Goal: Task Accomplishment & Management: Complete application form

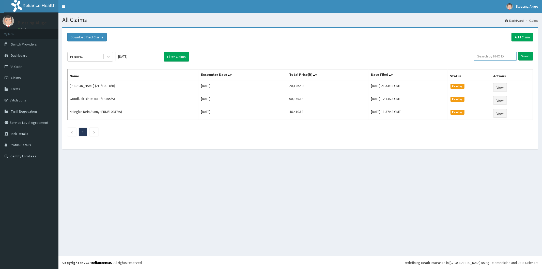
click at [486, 59] on input "text" at bounding box center [495, 56] width 43 height 9
paste input "ZEI/10023/C"
type input "ZEI/10023/C"
click at [518, 52] on input "Search" at bounding box center [525, 56] width 15 height 9
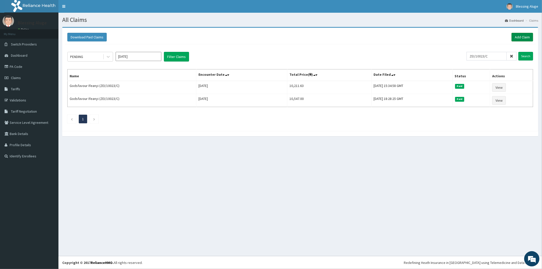
click at [521, 40] on link "Add Claim" at bounding box center [522, 37] width 22 height 9
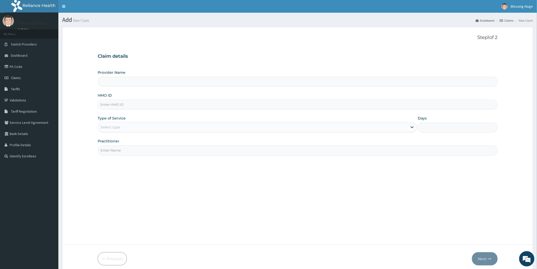
click at [152, 103] on input "HMO ID" at bounding box center [298, 105] width 400 height 10
type input "Reliance Family Clinics (RFC) - [GEOGRAPHIC_DATA]"
paste input "ZEI/10023/C"
type input "ZEI/10023/C"
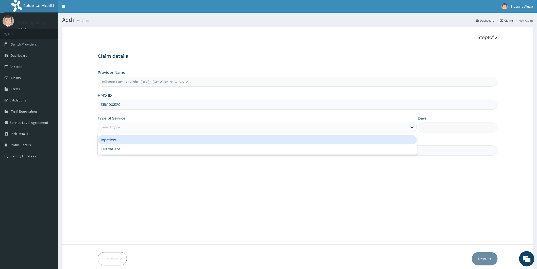
click at [168, 128] on div "Select type" at bounding box center [253, 127] width 310 height 8
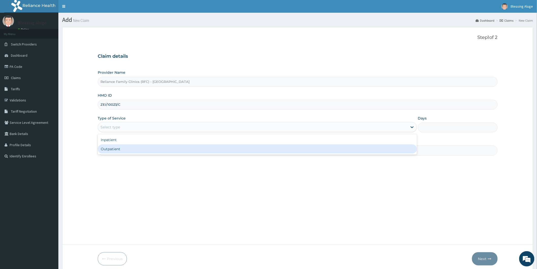
click at [168, 149] on div "Outpatient" at bounding box center [258, 148] width 320 height 9
type input "1"
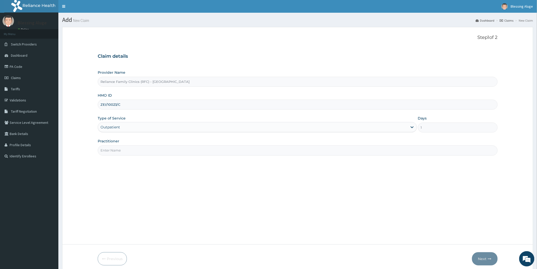
click at [168, 153] on input "Practitioner" at bounding box center [298, 150] width 400 height 10
type input "Dr locum"
click at [487, 259] on button "Next" at bounding box center [485, 258] width 26 height 13
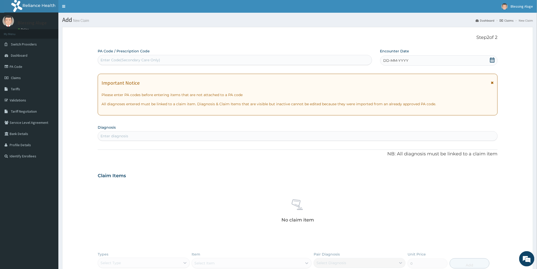
click at [418, 60] on div "DD-MM-YYYY" at bounding box center [439, 60] width 118 height 10
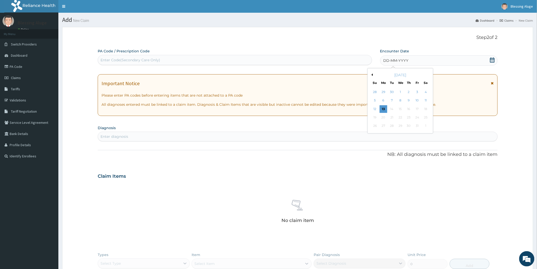
click at [372, 75] on button "Previous Month" at bounding box center [372, 74] width 3 height 3
click at [417, 116] on div "26" at bounding box center [418, 118] width 8 height 8
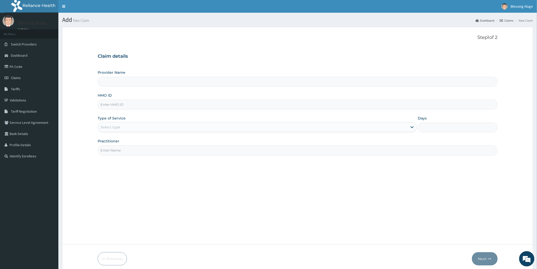
type input "Reliance Family Clinics (RFC) - [GEOGRAPHIC_DATA]"
click at [127, 106] on input "HMO ID" at bounding box center [298, 105] width 400 height 10
paste input "GMS/10126/C"
type input "GMS/10126/C"
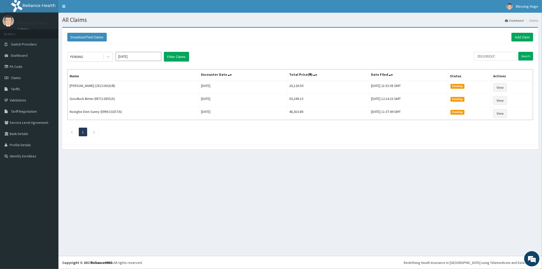
click at [199, 178] on div "All Claims Dashboard Claims Download Paid Claims Add Claim × Note you can only …" at bounding box center [299, 134] width 483 height 243
click at [506, 55] on input "ZEI/10023/C" at bounding box center [495, 56] width 43 height 9
type input "Z"
paste input "GMS/10126/C"
type input "GMS/10126/C"
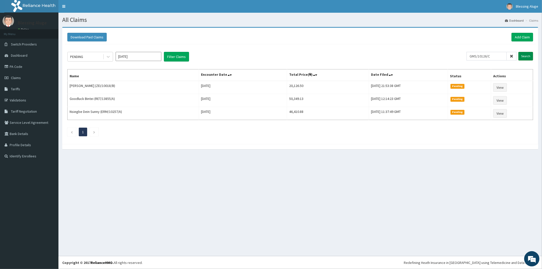
click at [526, 54] on input "Search" at bounding box center [525, 56] width 15 height 9
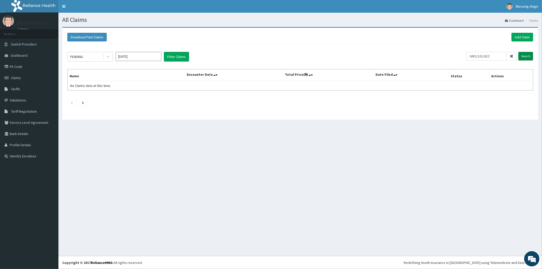
click at [525, 57] on input "Search" at bounding box center [525, 56] width 15 height 9
click at [523, 36] on link "Add Claim" at bounding box center [522, 37] width 22 height 9
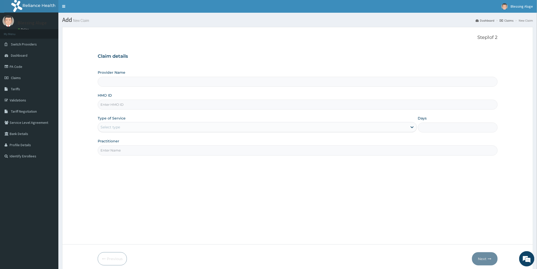
click at [295, 103] on input "HMO ID" at bounding box center [298, 105] width 400 height 10
paste input "GMS/10126/C"
type input "GMS/10126/C"
type input "Reliance Family Clinics (RFC) - [GEOGRAPHIC_DATA]"
type input "GMS/10126/C"
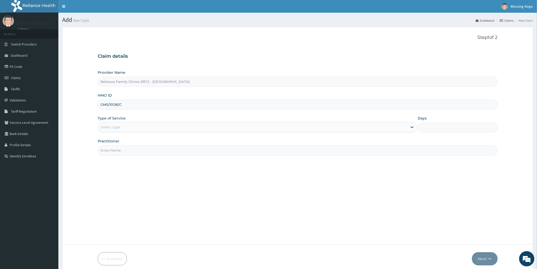
click at [301, 130] on div "Select type" at bounding box center [253, 127] width 310 height 8
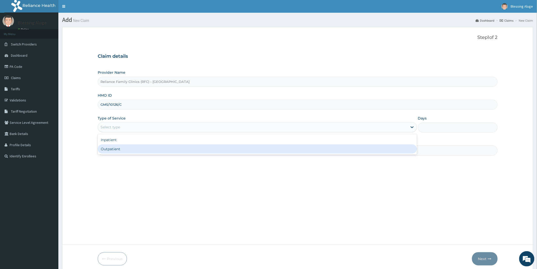
click at [307, 148] on div "Outpatient" at bounding box center [258, 148] width 320 height 9
type input "1"
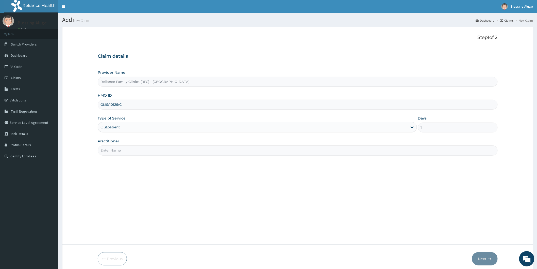
click at [291, 153] on input "Practitioner" at bounding box center [298, 150] width 400 height 10
type input "Dr locum"
click at [480, 258] on button "Next" at bounding box center [485, 258] width 26 height 13
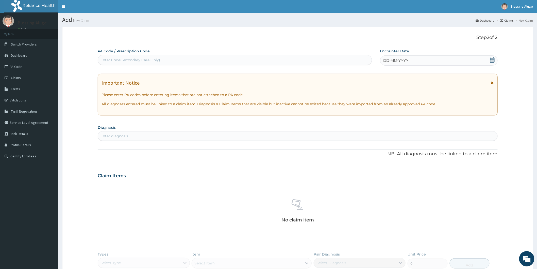
click at [400, 62] on span "DD-MM-YYYY" at bounding box center [396, 60] width 25 height 5
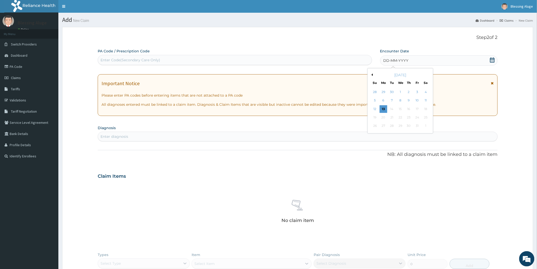
click at [373, 74] on button "Previous Month" at bounding box center [372, 74] width 3 height 3
click at [417, 117] on div "26" at bounding box center [418, 118] width 8 height 8
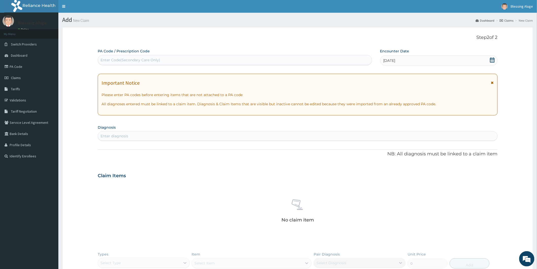
click at [208, 137] on div "Enter diagnosis" at bounding box center [298, 136] width 400 height 8
type input "allergic"
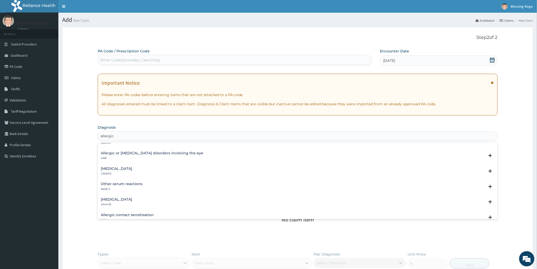
scroll to position [85, 0]
click at [139, 189] on div "Allergic contact sensitisation EK12" at bounding box center [127, 189] width 53 height 9
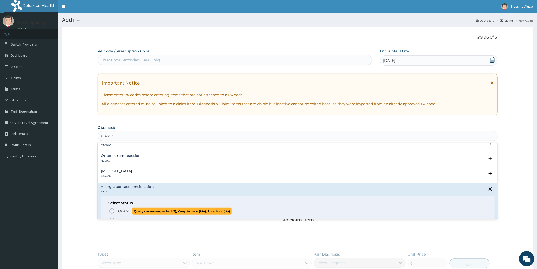
click at [110, 211] on icon "status option query" at bounding box center [112, 211] width 6 height 6
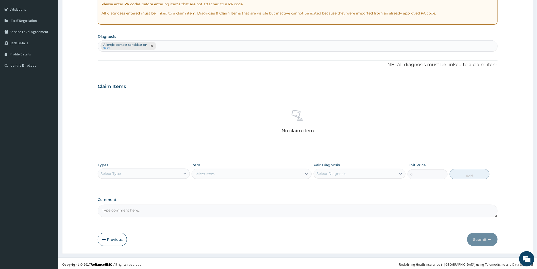
scroll to position [64, 0]
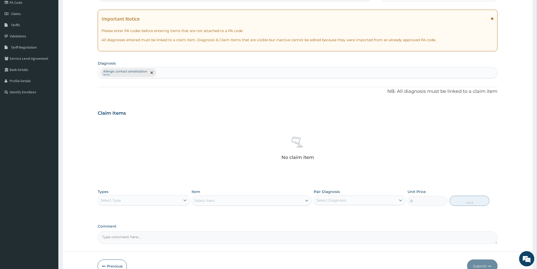
click at [173, 201] on div "Select Type" at bounding box center [139, 200] width 82 height 8
click at [161, 231] on div "Procedures" at bounding box center [144, 231] width 92 height 9
click at [237, 202] on div "Select Item" at bounding box center [252, 200] width 120 height 10
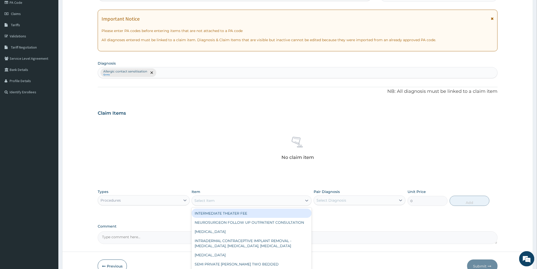
click at [237, 202] on div "Select Item" at bounding box center [247, 200] width 110 height 8
type input "pra"
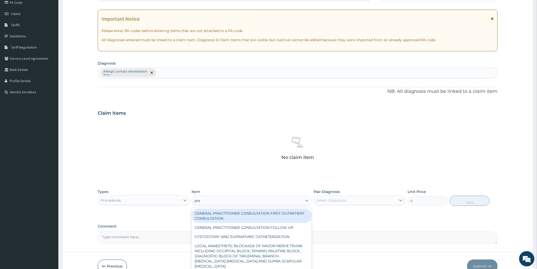
click at [285, 215] on div "GENERAL PRACTITIONER CONSULTATION FIRST OUTPATIENT CONSULTATION" at bounding box center [252, 216] width 120 height 14
type input "3370.125"
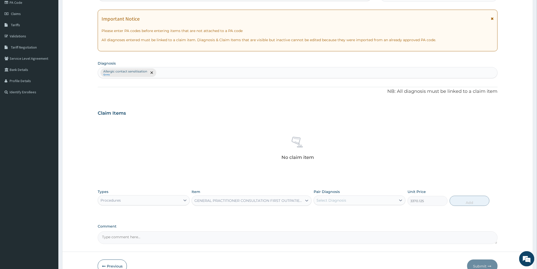
click at [331, 204] on div "Select Diagnosis" at bounding box center [360, 200] width 92 height 10
click at [332, 214] on label "Allergic contact sensitisation" at bounding box center [348, 212] width 53 height 5
checkbox input "true"
click at [460, 202] on button "Add" at bounding box center [470, 201] width 40 height 10
type input "0"
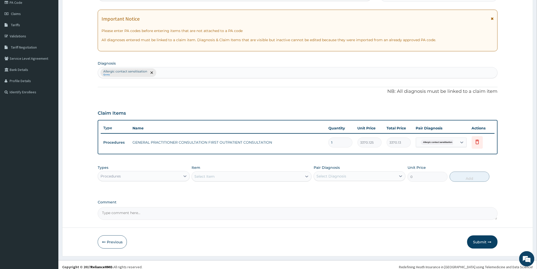
scroll to position [68, 0]
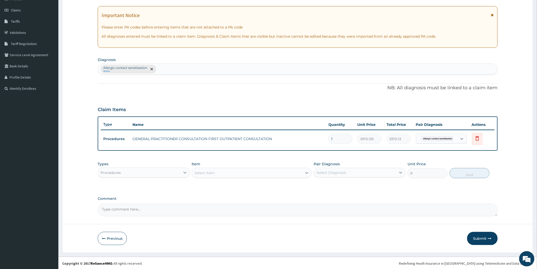
click at [161, 173] on div "Procedures" at bounding box center [139, 172] width 82 height 8
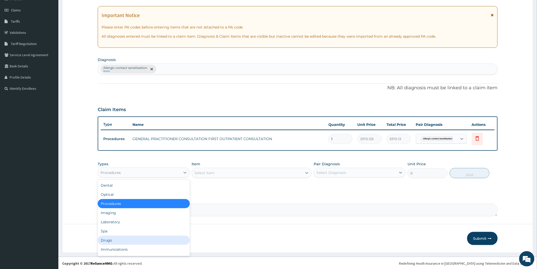
click at [151, 237] on div "Drugs" at bounding box center [144, 239] width 92 height 9
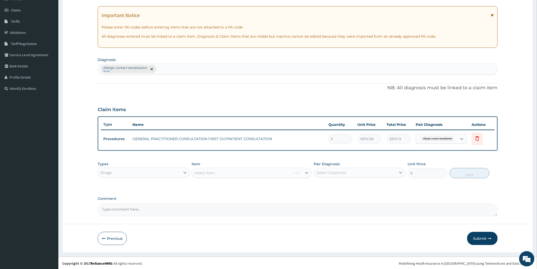
click at [334, 171] on div "Select Diagnosis" at bounding box center [332, 172] width 30 height 5
click at [332, 184] on label "Allergic contact sensitisation" at bounding box center [348, 184] width 53 height 5
checkbox input "true"
click at [281, 176] on div "Select Item" at bounding box center [252, 173] width 120 height 10
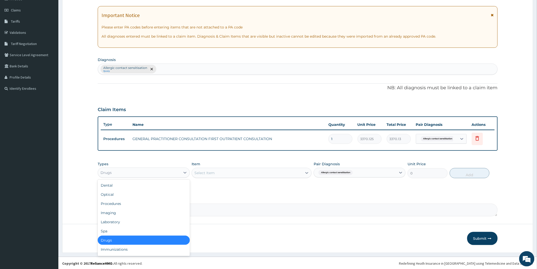
click at [169, 174] on div "Drugs" at bounding box center [139, 172] width 82 height 8
click at [221, 170] on div "Select Item" at bounding box center [247, 173] width 110 height 8
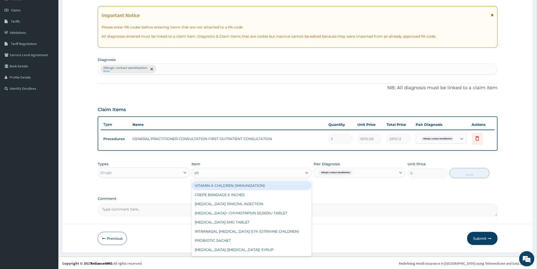
type input "chy"
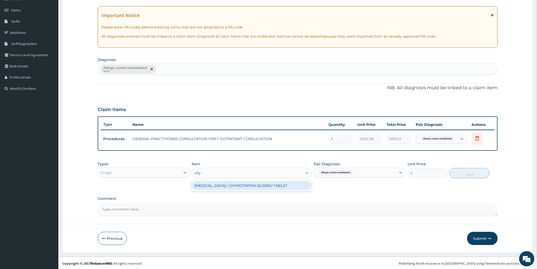
click at [229, 182] on div "TRYPSIN+ CHYMOTRPSIN 50,000IU TABLET" at bounding box center [252, 185] width 120 height 9
click at [473, 174] on button "Add" at bounding box center [470, 173] width 40 height 10
type input "0"
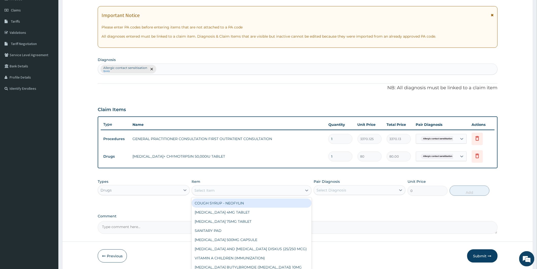
click at [246, 189] on div "Select Item" at bounding box center [247, 190] width 110 height 8
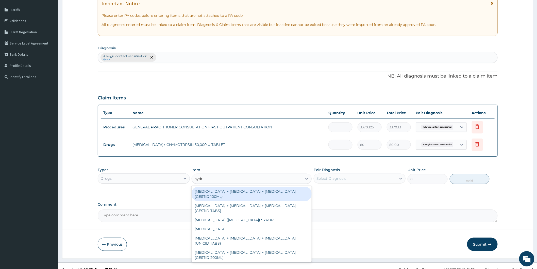
scroll to position [85, 0]
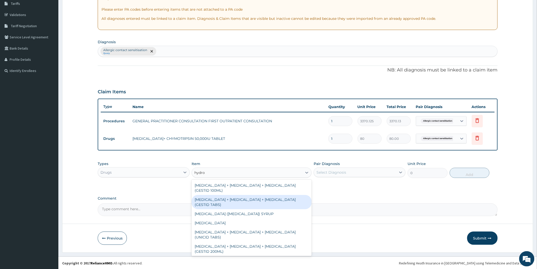
type input "hydroc"
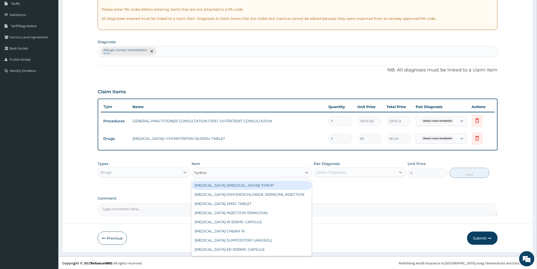
scroll to position [8, 0]
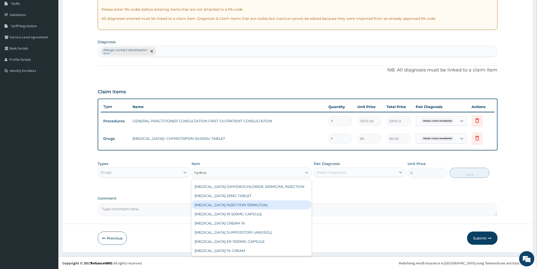
click at [268, 205] on div "HYDROCORTISONE INJECTION 100MG/VIAL" at bounding box center [252, 204] width 120 height 9
type input "517.5"
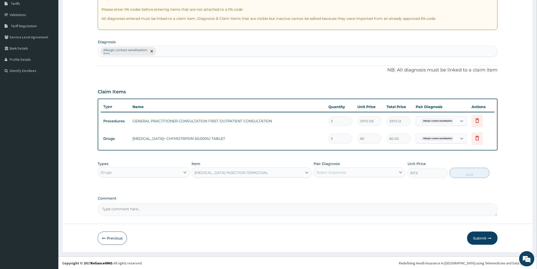
click at [326, 174] on div "Select Diagnosis" at bounding box center [332, 172] width 30 height 5
click at [328, 184] on label "Allergic contact sensitisation" at bounding box center [348, 184] width 53 height 5
checkbox input "true"
click at [458, 171] on button "Add" at bounding box center [470, 173] width 40 height 10
type input "0"
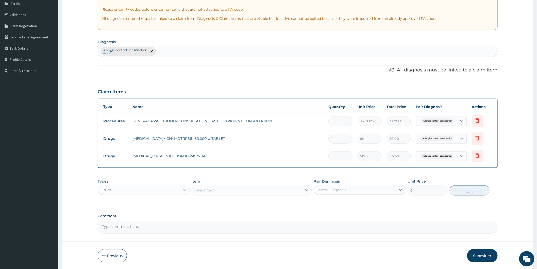
click at [339, 139] on input "1" at bounding box center [341, 139] width 24 height 10
type input "14"
type input "1120.00"
type input "14"
click at [478, 253] on button "Submit" at bounding box center [483, 255] width 30 height 13
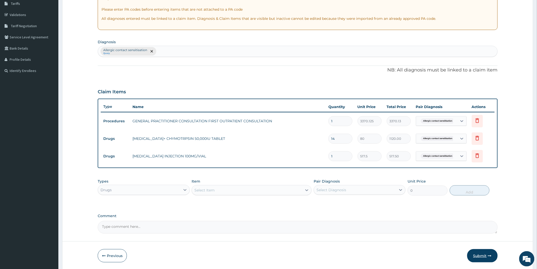
scroll to position [3, 0]
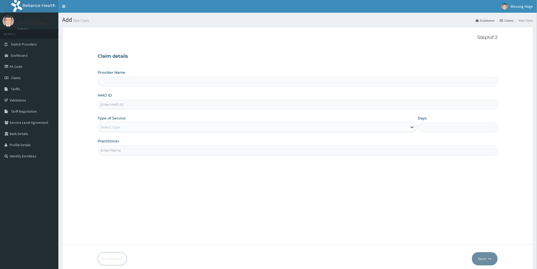
click at [189, 149] on input "Practitioner" at bounding box center [298, 150] width 400 height 10
type input "Reliance Family Clinics (RFC) - Port Harcourt"
type input "dr altraide"
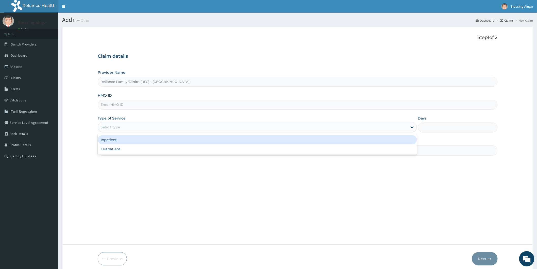
click at [271, 132] on div "Select type" at bounding box center [258, 127] width 320 height 10
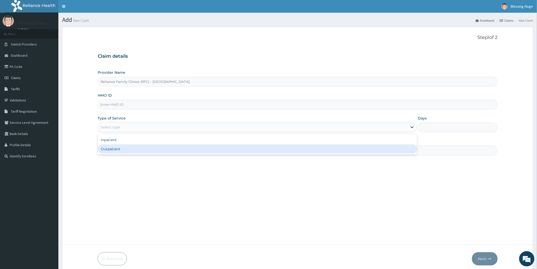
click at [261, 148] on div "Outpatient" at bounding box center [258, 148] width 320 height 9
type input "1"
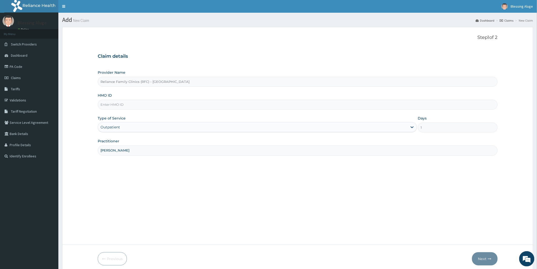
click at [193, 103] on input "HMO ID" at bounding box center [298, 105] width 400 height 10
paste input "GMS/10126/C"
type input "GMS/10126/C"
click at [484, 257] on button "Next" at bounding box center [485, 258] width 26 height 13
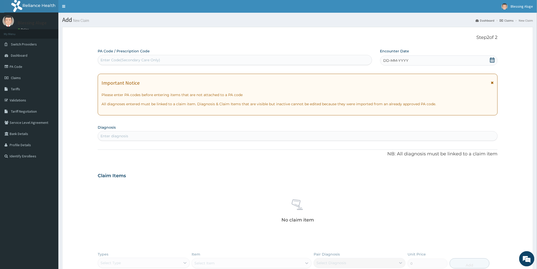
click at [404, 60] on span "DD-MM-YYYY" at bounding box center [396, 60] width 25 height 5
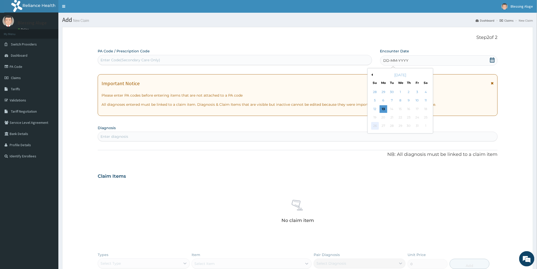
click at [374, 126] on div "26" at bounding box center [375, 126] width 8 height 8
click at [372, 75] on button "Previous Month" at bounding box center [372, 74] width 3 height 3
click at [416, 116] on div "26" at bounding box center [418, 118] width 8 height 8
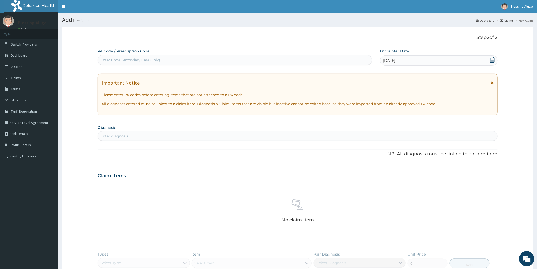
click at [201, 59] on div "Enter Code(Secondary Care Only)" at bounding box center [235, 60] width 274 height 8
paste input "PA/B950A5"
type input "PA/B950A5"
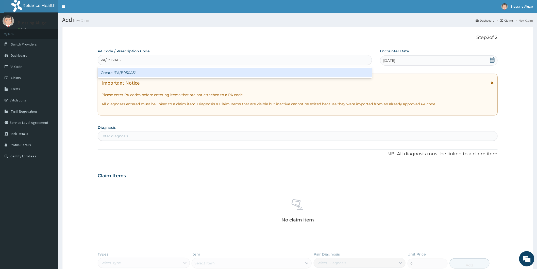
click at [198, 76] on div "Create "PA/B950A5"" at bounding box center [235, 72] width 275 height 9
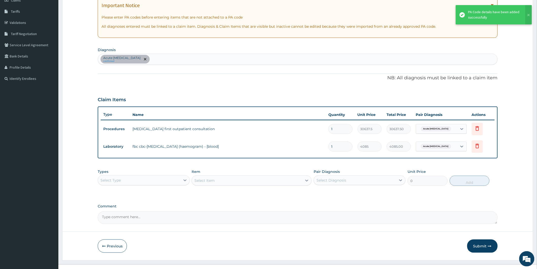
scroll to position [85, 0]
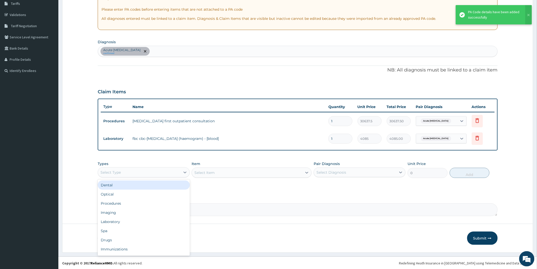
click at [178, 173] on div "Select Type" at bounding box center [139, 172] width 82 height 8
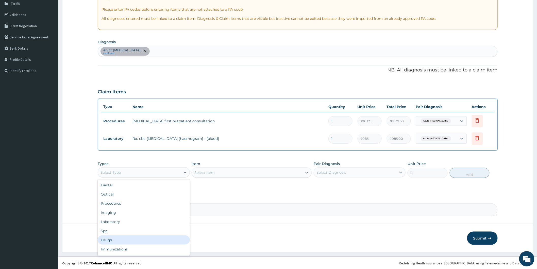
click at [157, 240] on div "Drugs" at bounding box center [144, 239] width 92 height 9
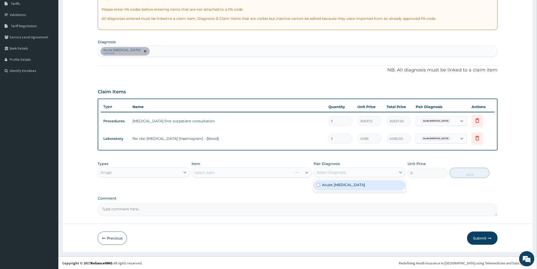
click at [345, 174] on div "Select Diagnosis" at bounding box center [355, 172] width 82 height 8
click at [339, 184] on label "Acute urticaria" at bounding box center [343, 184] width 43 height 5
checkbox input "true"
click at [270, 173] on div "Select Item" at bounding box center [252, 172] width 120 height 10
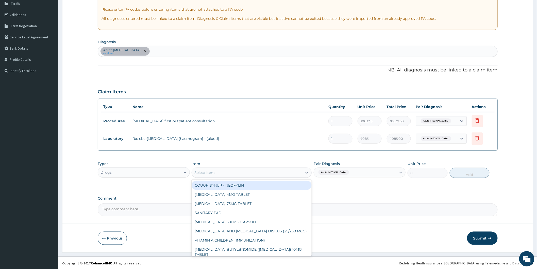
click at [270, 173] on div "Select Item" at bounding box center [247, 172] width 110 height 8
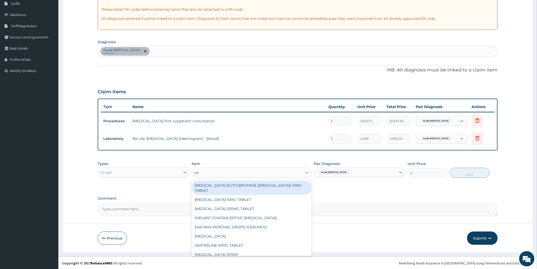
type input "cet"
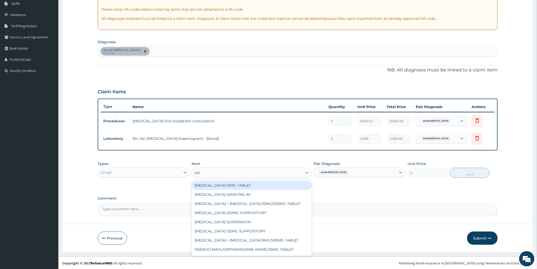
click at [270, 186] on div "CETIRIZINE 10MG TABLET" at bounding box center [252, 185] width 120 height 9
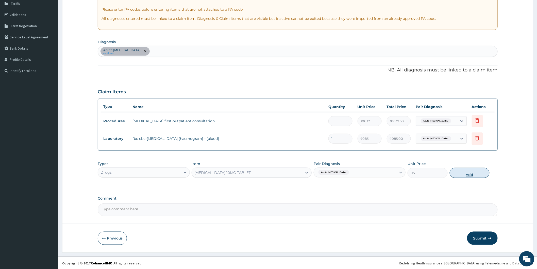
click at [465, 177] on button "Add" at bounding box center [470, 173] width 40 height 10
type input "0"
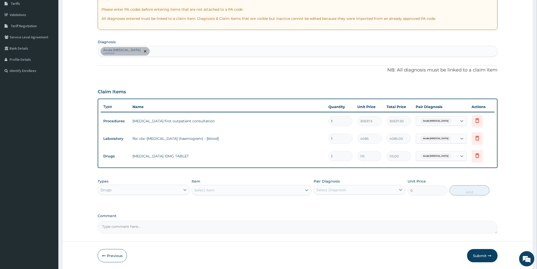
type input "14"
type input "1610.00"
type input "14"
click at [476, 253] on button "Submit" at bounding box center [483, 255] width 30 height 13
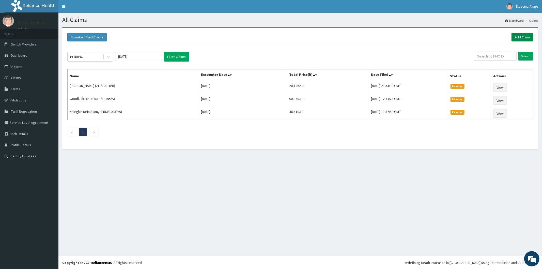
click at [521, 38] on link "Add Claim" at bounding box center [522, 37] width 22 height 9
click at [523, 37] on link "Add Claim" at bounding box center [522, 37] width 22 height 9
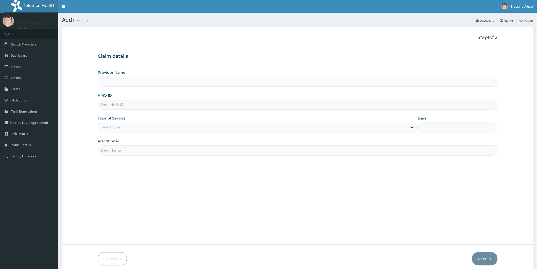
drag, startPoint x: 0, startPoint y: 0, endPoint x: 219, endPoint y: 105, distance: 242.9
click at [219, 105] on input "HMO ID" at bounding box center [298, 105] width 400 height 10
paste input "TMT/10269/C"
type input "TMT/10269/C"
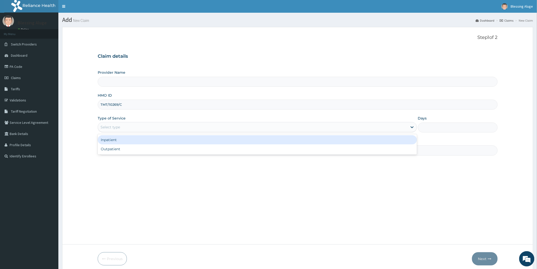
click at [206, 129] on div "Select type" at bounding box center [253, 127] width 310 height 8
type input "Reliance Family Clinics (RFC) - Port Harcourt"
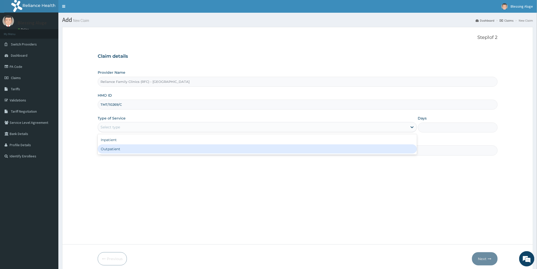
click at [206, 148] on div "Outpatient" at bounding box center [258, 148] width 320 height 9
type input "1"
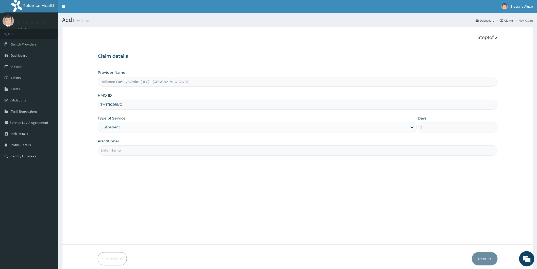
click at [162, 154] on input "Practitioner" at bounding box center [298, 150] width 400 height 10
type input "Dr [PERSON_NAME]"
click at [476, 260] on button "Next" at bounding box center [485, 258] width 26 height 13
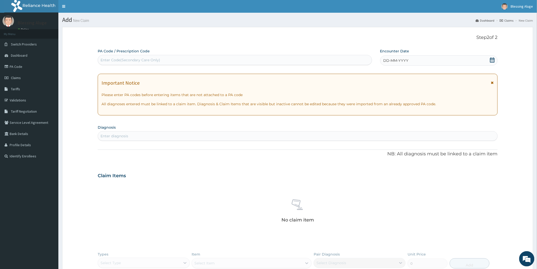
click at [425, 54] on div "Encounter Date DD-MM-YYYY" at bounding box center [439, 57] width 118 height 17
click at [426, 62] on div "DD-MM-YYYY" at bounding box center [439, 60] width 118 height 10
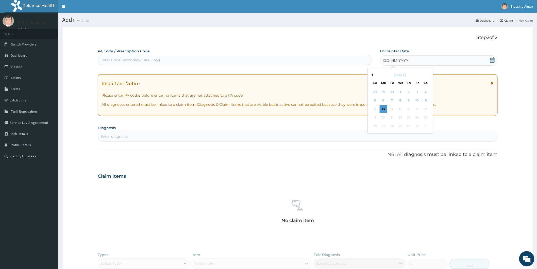
click at [372, 74] on button "Previous Month" at bounding box center [372, 74] width 3 height 3
click at [417, 117] on div "26" at bounding box center [418, 118] width 8 height 8
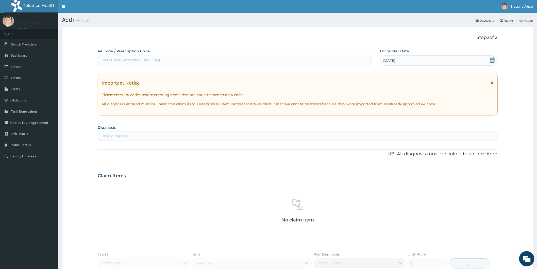
click at [170, 133] on div "Enter diagnosis" at bounding box center [298, 136] width 400 height 8
type input "pud"
click at [146, 148] on h4 "Peptic ulcer, site unspecified" at bounding box center [127, 148] width 53 height 4
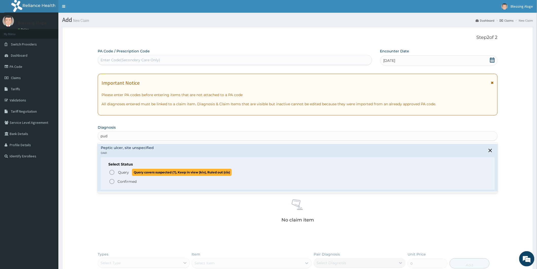
click at [112, 173] on icon "status option query" at bounding box center [112, 172] width 6 height 6
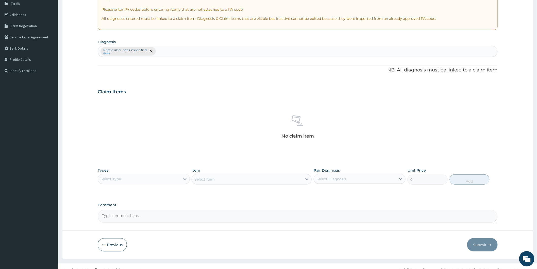
scroll to position [92, 0]
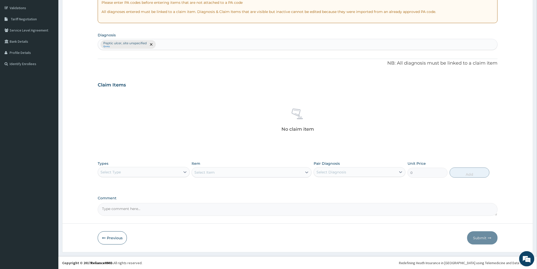
click at [156, 172] on div "Select Type" at bounding box center [139, 172] width 82 height 8
click at [156, 203] on div "Procedures" at bounding box center [144, 202] width 92 height 9
click at [336, 174] on div "Select Diagnosis" at bounding box center [332, 171] width 30 height 5
click at [340, 185] on label "Peptic ulcer, site unspecified" at bounding box center [348, 184] width 53 height 5
checkbox input "true"
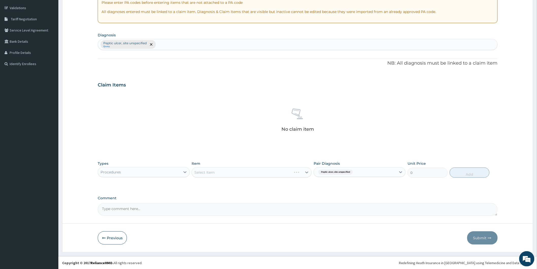
click at [284, 176] on div "Select Item" at bounding box center [252, 172] width 120 height 10
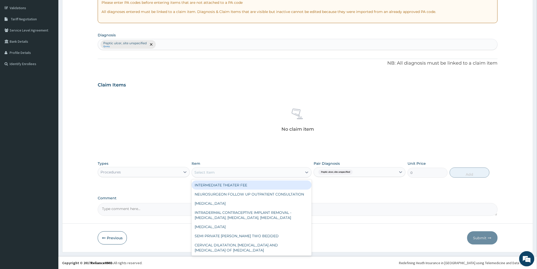
click at [285, 173] on div "Select Item" at bounding box center [247, 172] width 110 height 8
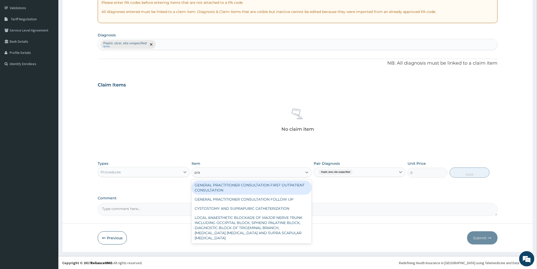
type input "prac"
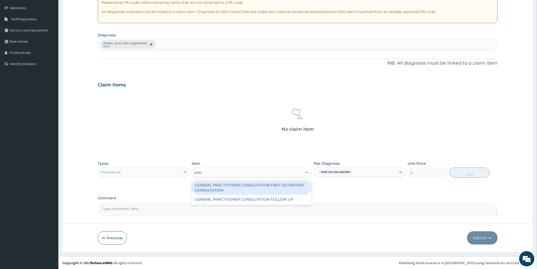
click at [286, 183] on div "GENERAL PRACTITIONER CONSULTATION FIRST OUTPATIENT CONSULTATION" at bounding box center [252, 187] width 120 height 14
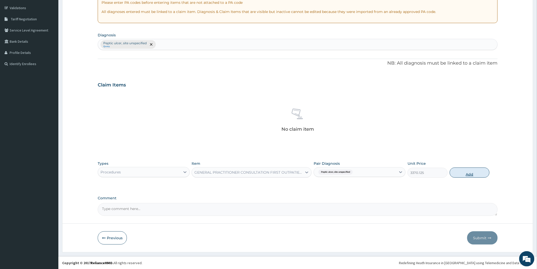
click at [470, 175] on button "Add" at bounding box center [470, 172] width 40 height 10
type input "0"
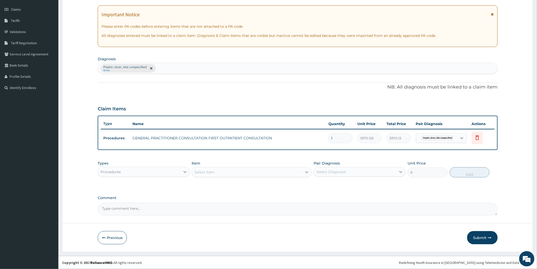
scroll to position [68, 0]
click at [178, 172] on div "Procedures" at bounding box center [139, 172] width 82 height 8
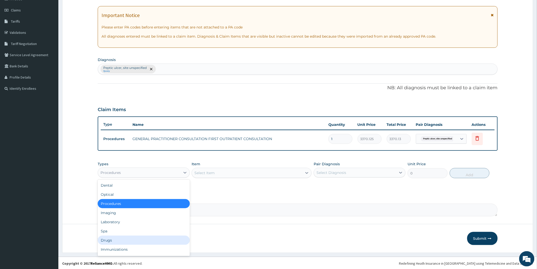
click at [166, 235] on div "Drugs" at bounding box center [144, 239] width 92 height 9
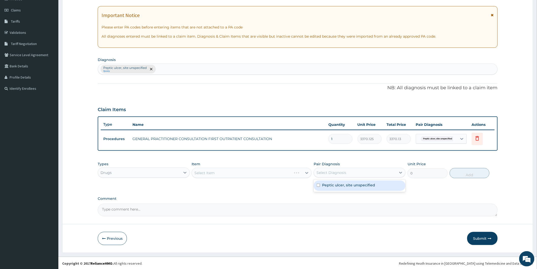
click at [348, 172] on div "Select Diagnosis" at bounding box center [355, 172] width 82 height 8
click at [347, 184] on label "Peptic ulcer, site unspecified" at bounding box center [348, 184] width 53 height 5
checkbox input "true"
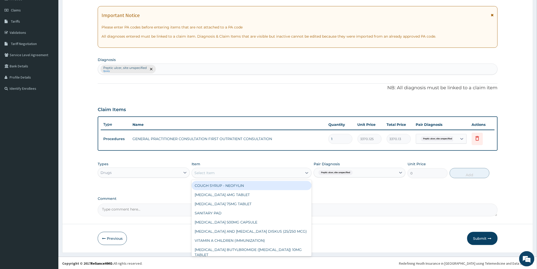
click at [282, 174] on div "Select Item" at bounding box center [247, 173] width 110 height 8
type input "anta"
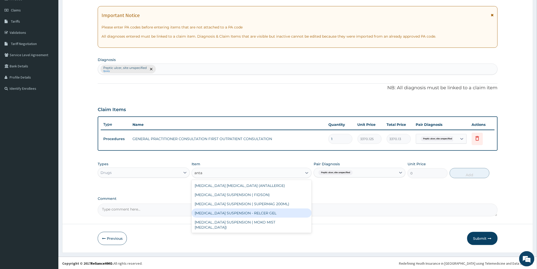
click at [264, 213] on div "[MEDICAL_DATA] SUSPENSION - RELCER GEL" at bounding box center [252, 212] width 120 height 9
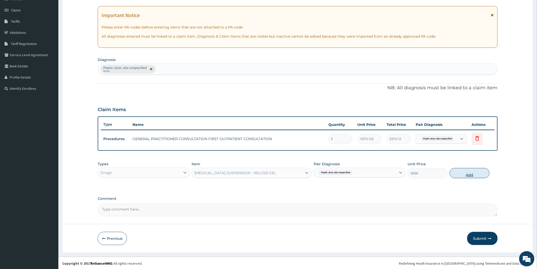
click at [465, 171] on button "Add" at bounding box center [470, 173] width 40 height 10
type input "0"
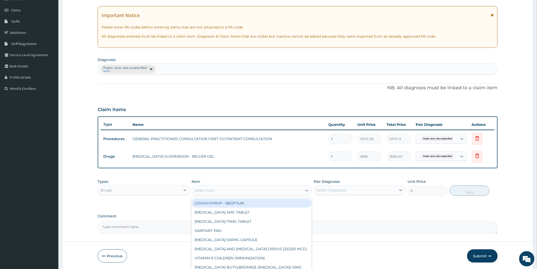
click at [269, 189] on div "Select Item" at bounding box center [247, 190] width 110 height 8
type input "omep"
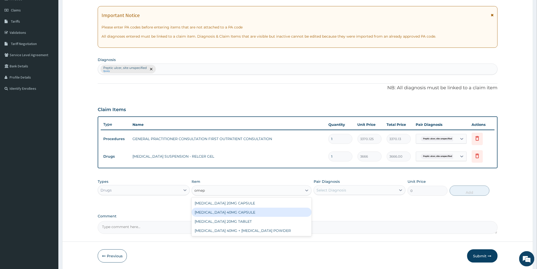
click at [257, 211] on div "[MEDICAL_DATA] 40MG CAPSULE" at bounding box center [252, 212] width 120 height 9
type input "180"
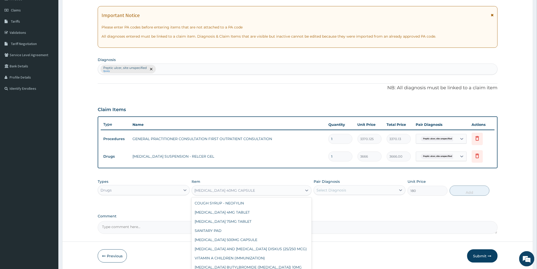
click at [281, 189] on div "[MEDICAL_DATA] 40MG CAPSULE" at bounding box center [247, 190] width 110 height 8
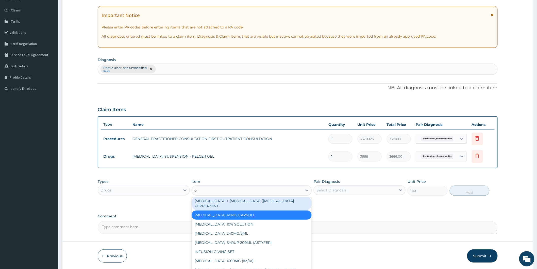
scroll to position [30, 0]
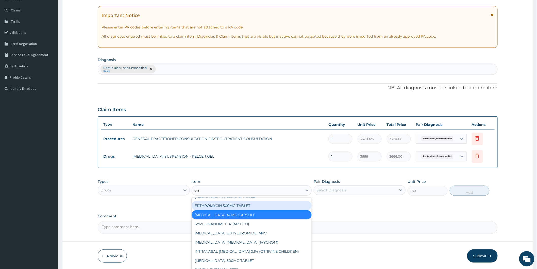
type input "ome"
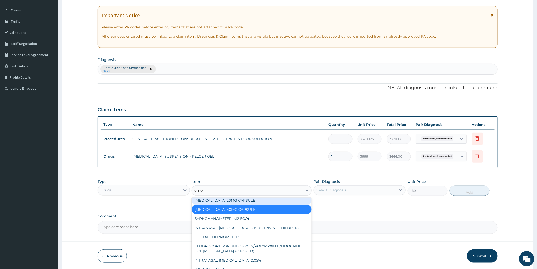
click at [248, 200] on div "[MEDICAL_DATA] 20MG CAPSULE" at bounding box center [252, 200] width 120 height 9
type input "100"
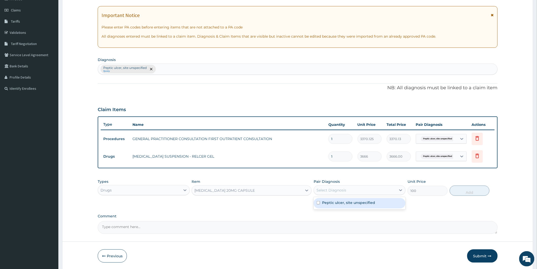
click at [329, 193] on div "Select Diagnosis" at bounding box center [355, 190] width 82 height 8
click at [330, 202] on label "Peptic ulcer, site unspecified" at bounding box center [348, 202] width 53 height 5
checkbox input "true"
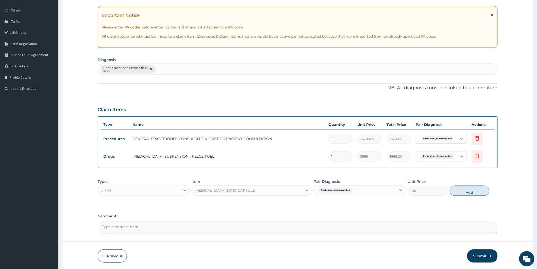
click at [474, 189] on button "Add" at bounding box center [470, 190] width 40 height 10
type input "0"
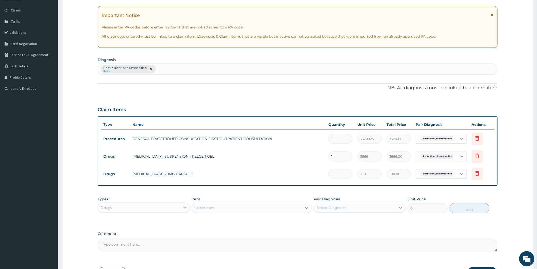
type input "0.00"
type input "6"
type input "600.00"
type input "6"
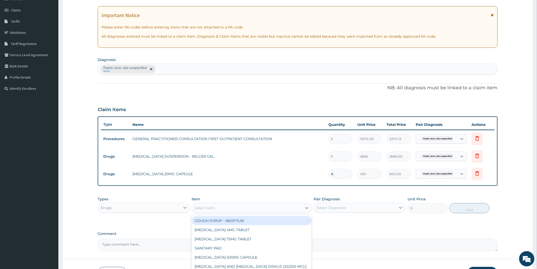
click at [276, 206] on div "Select Item" at bounding box center [247, 208] width 110 height 8
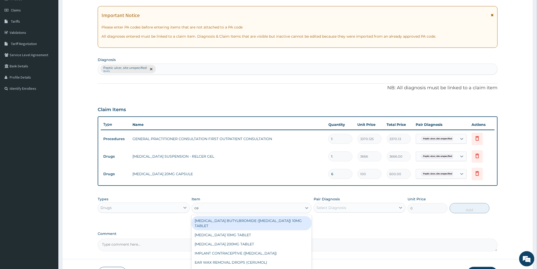
type input "cel"
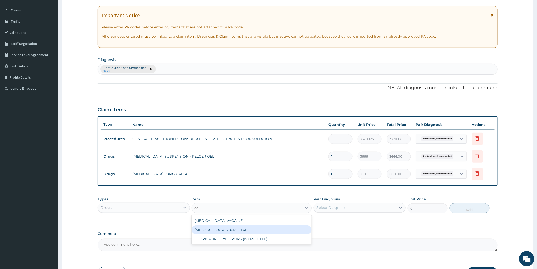
drag, startPoint x: 269, startPoint y: 229, endPoint x: 267, endPoint y: 226, distance: 3.9
click at [267, 226] on div "[MEDICAL_DATA] 200MG TABLET" at bounding box center [252, 229] width 120 height 9
type input "270"
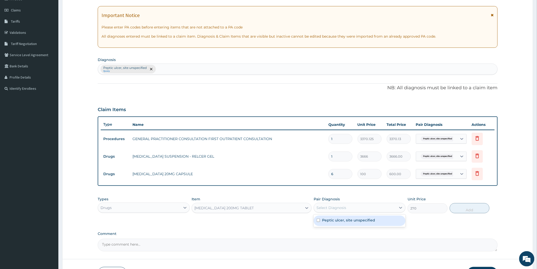
click at [345, 210] on div "Select Diagnosis" at bounding box center [355, 207] width 82 height 8
click at [346, 219] on label "Peptic ulcer, site unspecified" at bounding box center [348, 219] width 53 height 5
checkbox input "true"
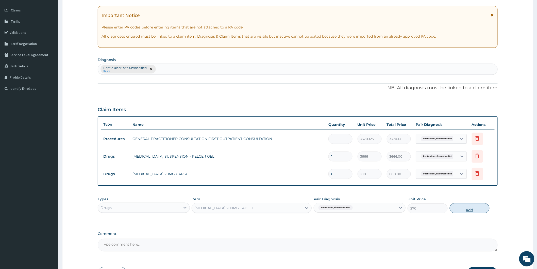
click at [465, 210] on button "Add" at bounding box center [470, 208] width 40 height 10
type input "0"
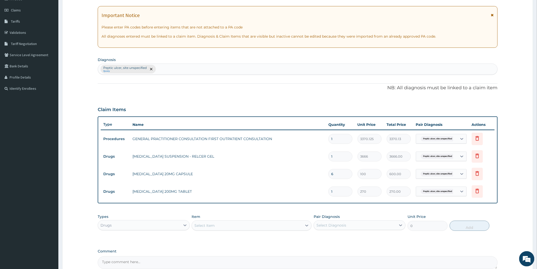
type input "0.00"
type input "3"
type input "810.00"
type input "2"
type input "540.00"
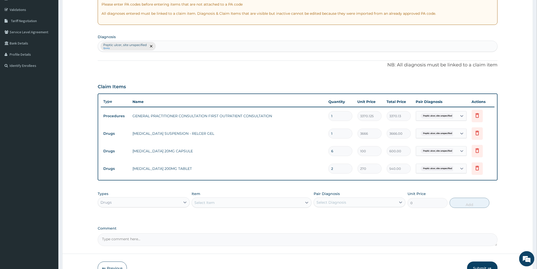
scroll to position [121, 0]
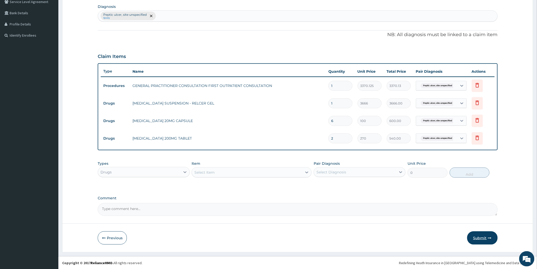
type input "2"
click at [474, 237] on button "Submit" at bounding box center [483, 237] width 30 height 13
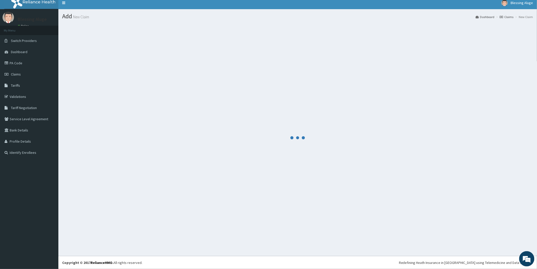
scroll to position [3, 0]
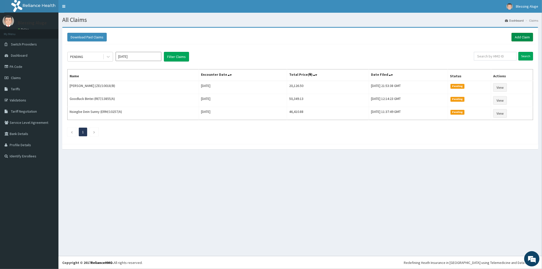
click at [522, 37] on link "Add Claim" at bounding box center [522, 37] width 22 height 9
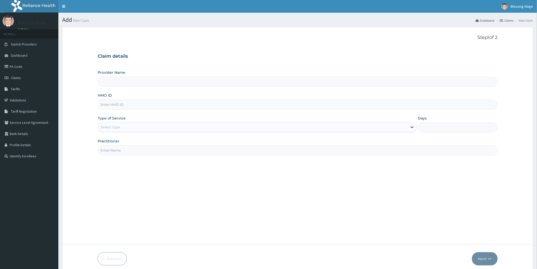
click at [186, 105] on input "HMO ID" at bounding box center [298, 105] width 400 height 10
paste input "AIP/10429/A"
type input "AIP/10429/A"
type input "Reliance Family Clinics (RFC) - Port Harcourt"
type input "AIP/10429/A"
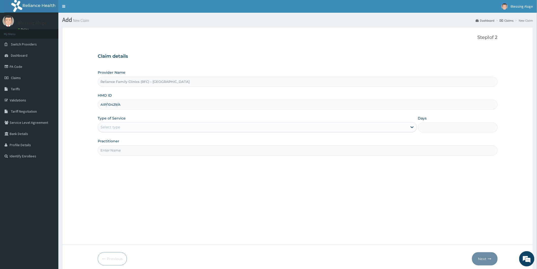
click at [193, 130] on div "Select type" at bounding box center [253, 127] width 310 height 8
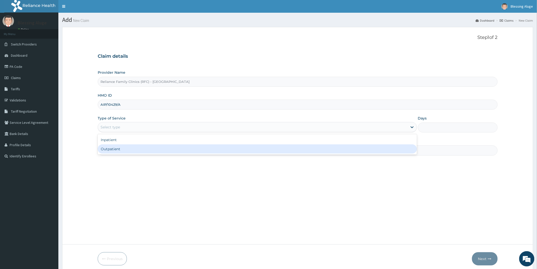
click at [197, 151] on div "Outpatient" at bounding box center [258, 148] width 320 height 9
type input "1"
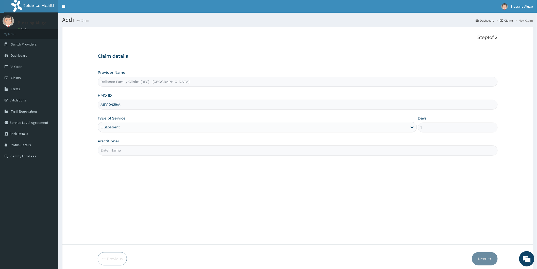
click at [188, 153] on input "Practitioner" at bounding box center [298, 150] width 400 height 10
type input "Dr locum"
click at [476, 257] on button "Next" at bounding box center [485, 258] width 26 height 13
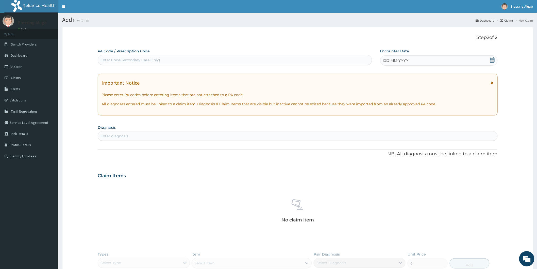
click at [425, 63] on div "DD-MM-YYYY" at bounding box center [439, 60] width 118 height 10
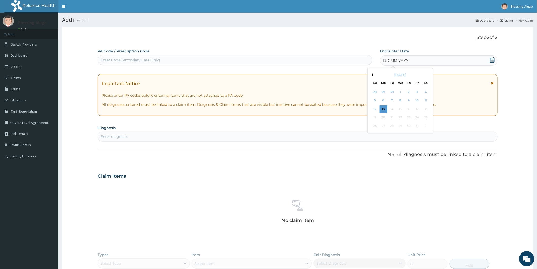
click at [373, 76] on button "Previous Month" at bounding box center [372, 74] width 3 height 3
click at [418, 117] on div "26" at bounding box center [418, 118] width 8 height 8
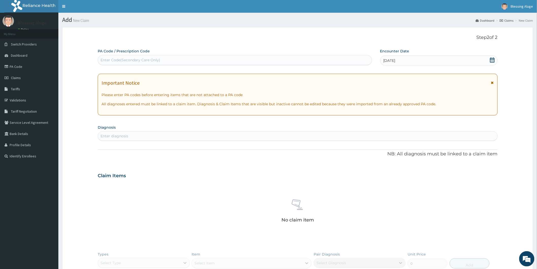
click at [211, 135] on div "Enter diagnosis" at bounding box center [298, 136] width 400 height 8
type input "hyper"
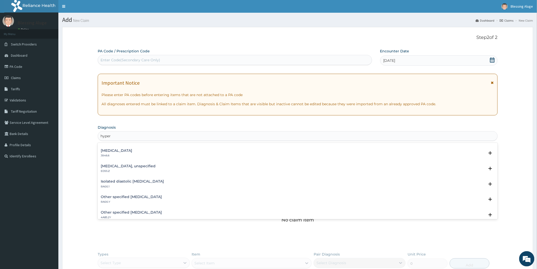
scroll to position [611, 0]
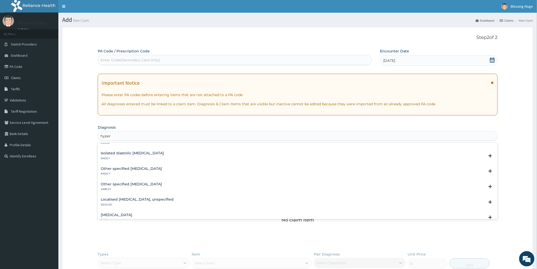
click at [137, 167] on h4 "Other specified essential hypertension" at bounding box center [131, 169] width 61 height 4
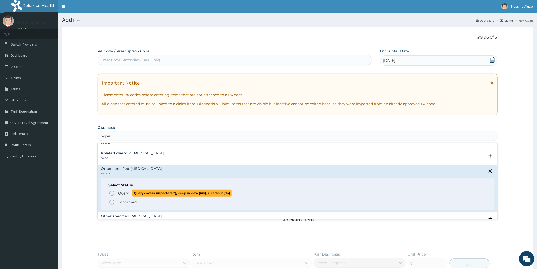
click at [113, 192] on icon "status option query" at bounding box center [112, 193] width 6 height 6
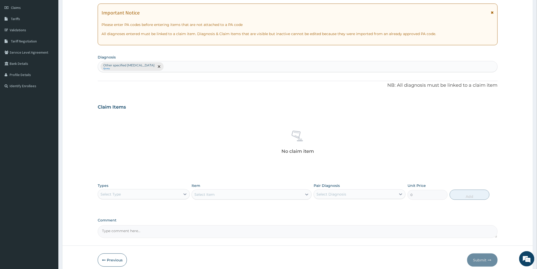
scroll to position [92, 0]
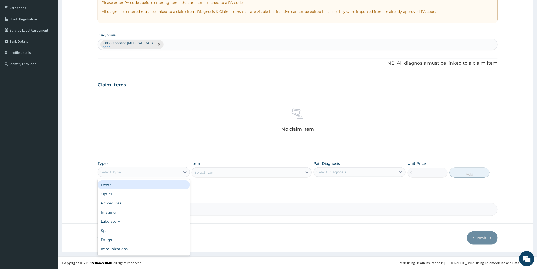
click at [178, 172] on div "Select Type" at bounding box center [139, 172] width 82 height 8
click at [171, 200] on div "Procedures" at bounding box center [144, 202] width 92 height 9
click at [245, 171] on div "Select Item" at bounding box center [252, 172] width 120 height 10
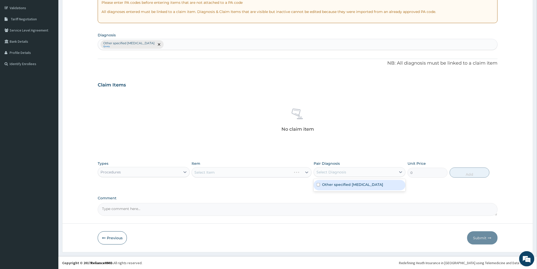
click at [329, 175] on div "Select Diagnosis" at bounding box center [355, 172] width 82 height 8
click at [335, 184] on label "Other specified essential hypertension" at bounding box center [352, 184] width 61 height 5
checkbox input "true"
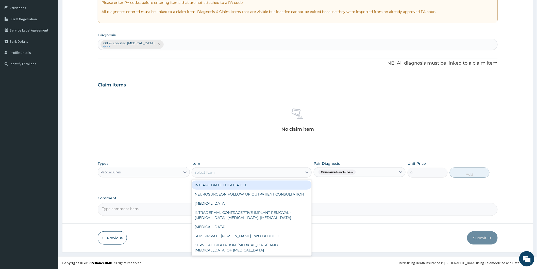
click at [288, 174] on div "Select Item" at bounding box center [247, 172] width 110 height 8
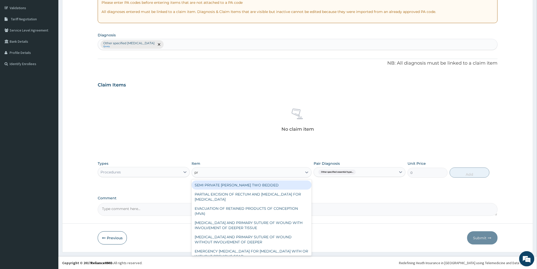
type input "pra"
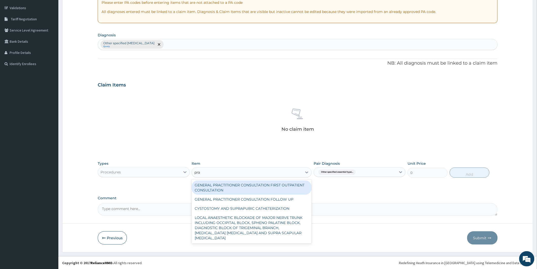
click at [285, 186] on div "GENERAL PRACTITIONER CONSULTATION FIRST OUTPATIENT CONSULTATION" at bounding box center [252, 187] width 120 height 14
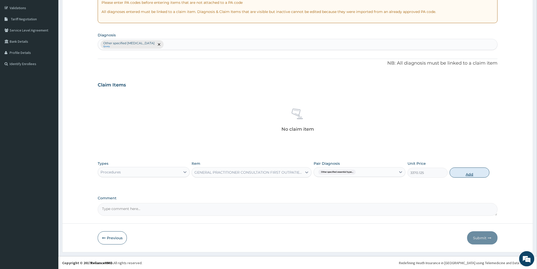
click at [467, 172] on button "Add" at bounding box center [470, 172] width 40 height 10
type input "0"
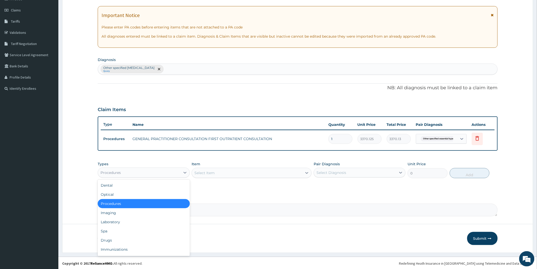
click at [169, 171] on div "Procedures" at bounding box center [139, 172] width 82 height 8
click at [138, 236] on div "Drugs" at bounding box center [144, 239] width 92 height 9
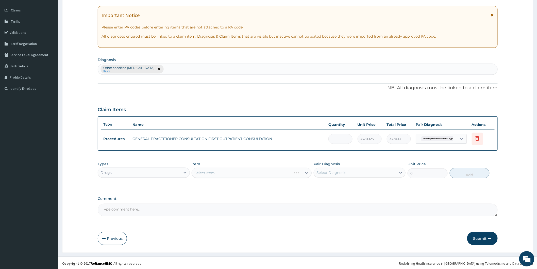
click at [334, 170] on div "Select Diagnosis" at bounding box center [332, 172] width 30 height 5
click at [339, 185] on label "Other specified essential hypertension" at bounding box center [352, 184] width 61 height 5
checkbox input "true"
click at [265, 173] on div "Select Item" at bounding box center [252, 173] width 120 height 10
click at [267, 172] on div "Select Item" at bounding box center [252, 173] width 120 height 10
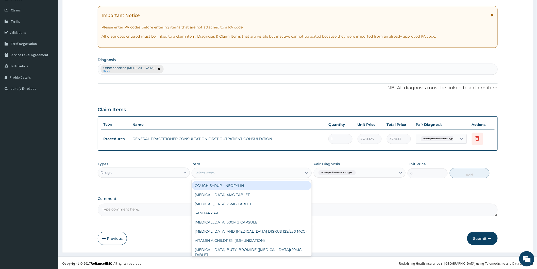
click at [271, 173] on div "Select Item" at bounding box center [247, 173] width 110 height 8
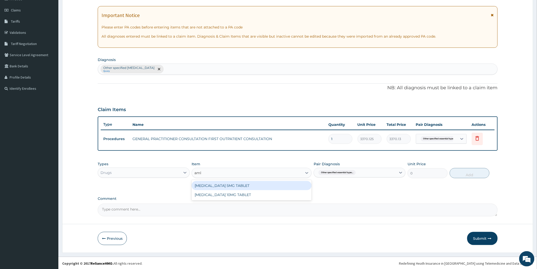
type input "amlo"
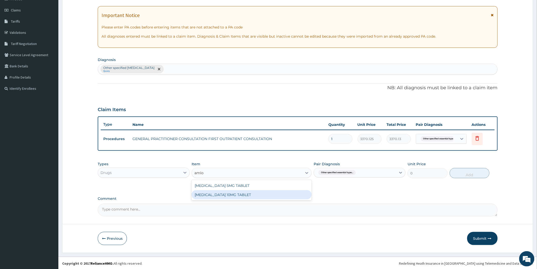
click at [281, 197] on div "[MEDICAL_DATA] 10MG TABLET" at bounding box center [252, 194] width 120 height 9
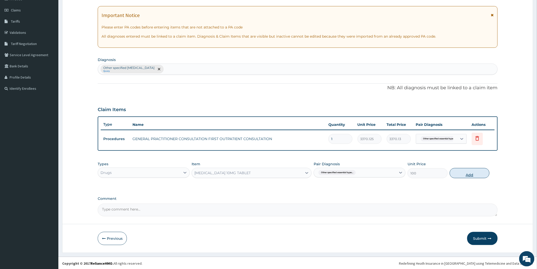
click at [476, 174] on button "Add" at bounding box center [470, 173] width 40 height 10
type input "0"
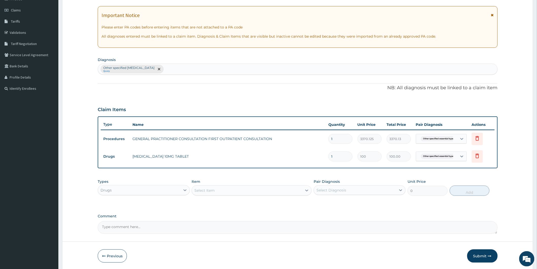
type input "14"
type input "1400.00"
type input "14"
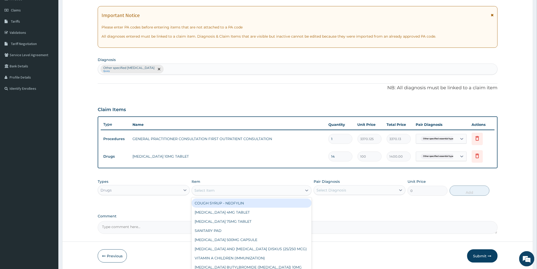
click at [283, 192] on div "Select Item" at bounding box center [247, 190] width 110 height 8
type input "nif"
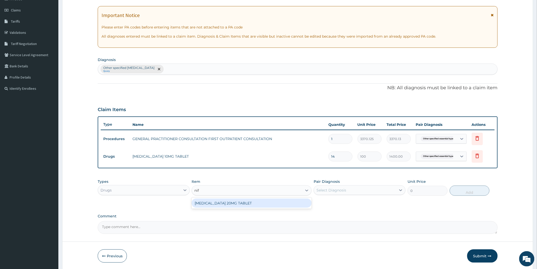
click at [305, 203] on div "[MEDICAL_DATA] 20MG TABLET" at bounding box center [252, 202] width 120 height 9
type input "69"
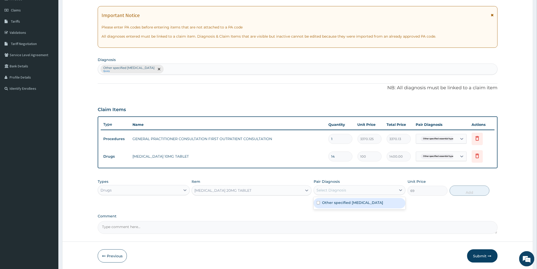
click at [333, 187] on div "Select Diagnosis" at bounding box center [332, 189] width 30 height 5
drag, startPoint x: 339, startPoint y: 206, endPoint x: 417, endPoint y: 200, distance: 77.7
click at [340, 206] on div "Other specified essential hypertension" at bounding box center [360, 203] width 92 height 10
checkbox input "true"
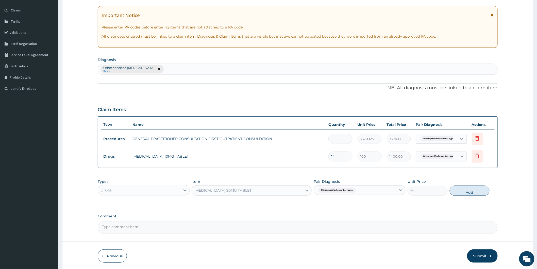
click at [470, 192] on button "Add" at bounding box center [470, 190] width 40 height 10
type input "0"
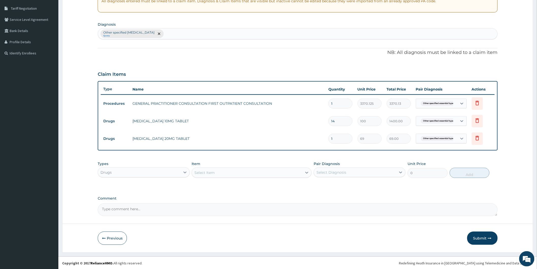
drag, startPoint x: 479, startPoint y: 237, endPoint x: 480, endPoint y: 233, distance: 4.6
click at [479, 236] on button "Submit" at bounding box center [483, 237] width 30 height 13
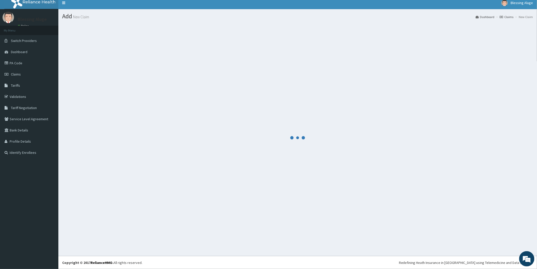
scroll to position [3, 0]
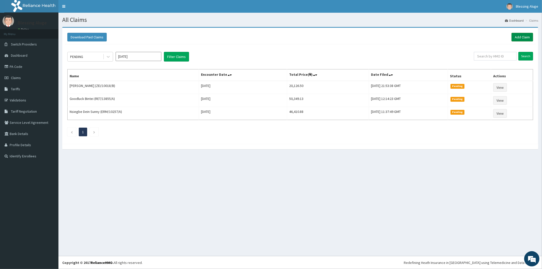
click at [518, 35] on link "Add Claim" at bounding box center [522, 37] width 22 height 9
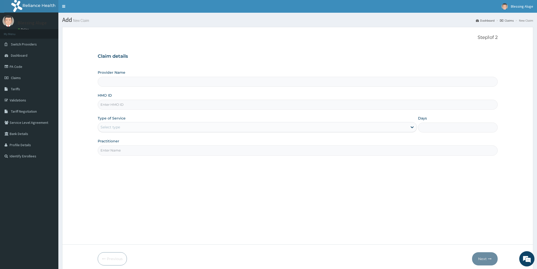
type input "Reliance Family Clinics (RFC) - [GEOGRAPHIC_DATA]"
click at [196, 102] on input "HMO ID" at bounding box center [298, 105] width 400 height 10
paste input "PEE/10117/A"
type input "PEE/10117/A"
click at [190, 128] on div "Select type" at bounding box center [253, 127] width 310 height 8
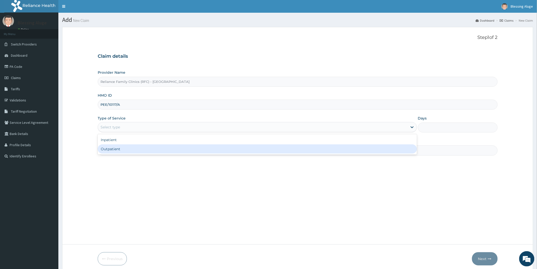
click at [192, 147] on div "Outpatient" at bounding box center [258, 148] width 320 height 9
type input "1"
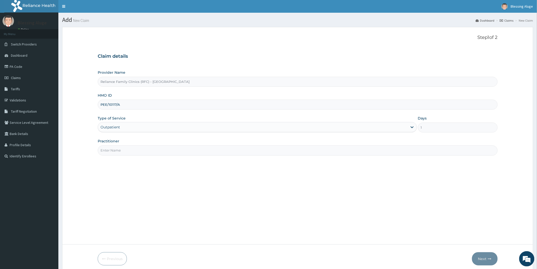
click at [188, 151] on input "Practitioner" at bounding box center [298, 150] width 400 height 10
type input "Dr [PERSON_NAME]"
click at [477, 261] on button "Next" at bounding box center [485, 258] width 26 height 13
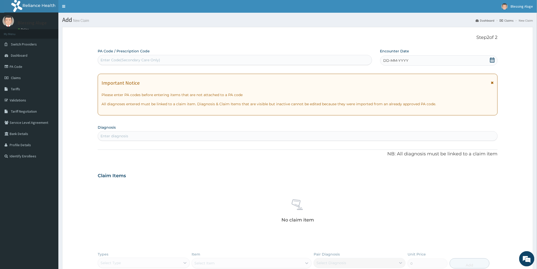
click at [400, 64] on div "DD-MM-YYYY" at bounding box center [439, 60] width 118 height 10
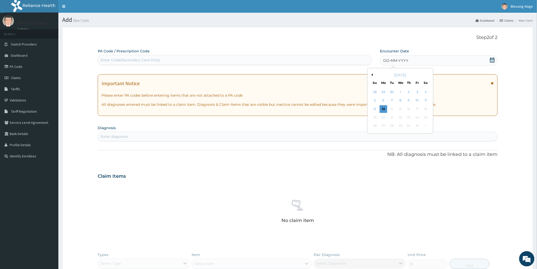
click at [373, 76] on button "Previous Month" at bounding box center [372, 74] width 3 height 3
drag, startPoint x: 417, startPoint y: 119, endPoint x: 413, endPoint y: 116, distance: 4.9
click at [417, 119] on div "26" at bounding box center [418, 118] width 8 height 8
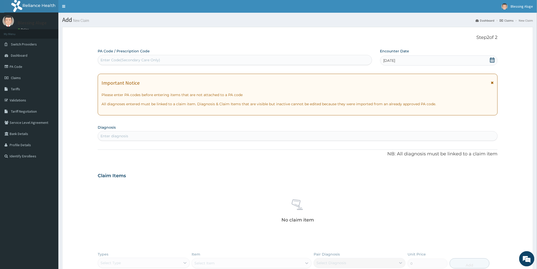
click at [166, 138] on div "Enter diagnosis" at bounding box center [298, 136] width 400 height 8
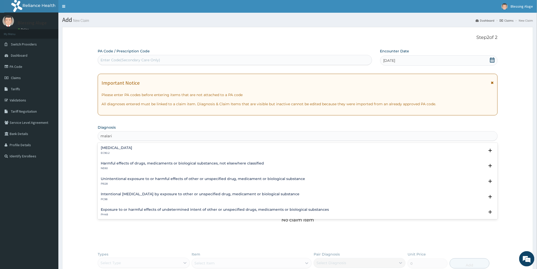
type input "[MEDICAL_DATA]"
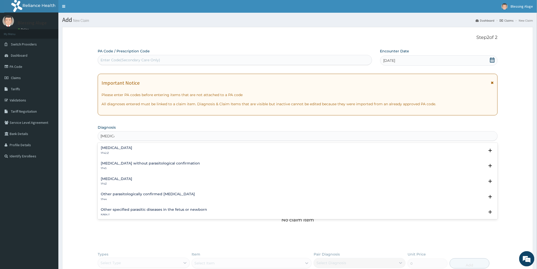
click at [132, 148] on h4 "[MEDICAL_DATA]" at bounding box center [116, 148] width 31 height 4
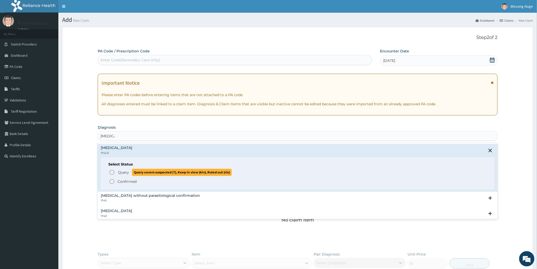
click at [113, 171] on icon "status option query" at bounding box center [112, 172] width 6 height 6
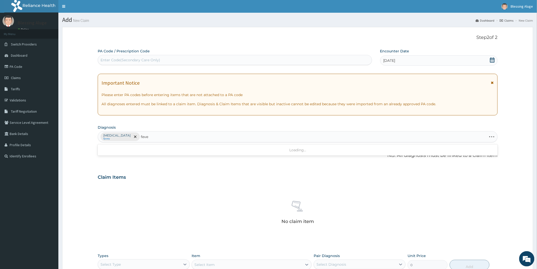
type input "fever"
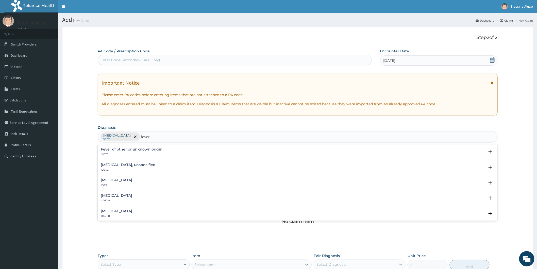
click at [143, 148] on h4 "Fever of other or unknown origin" at bounding box center [132, 149] width 62 height 4
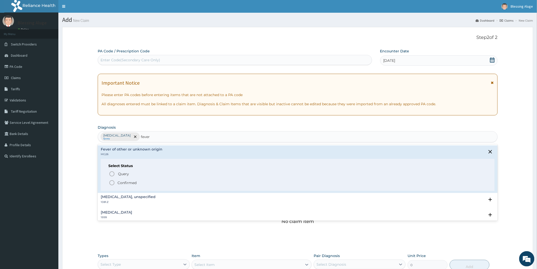
click at [113, 184] on icon "status option filled" at bounding box center [112, 183] width 6 height 6
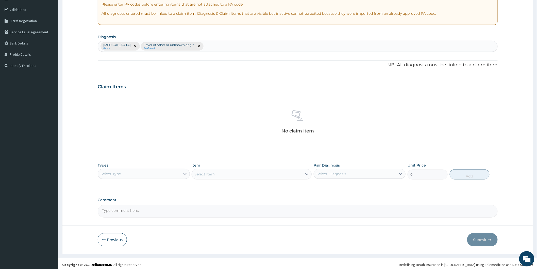
scroll to position [92, 0]
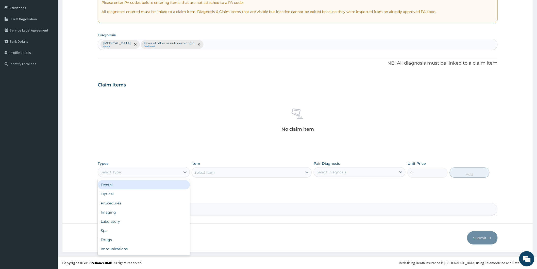
click at [174, 173] on div "Select Type" at bounding box center [139, 172] width 82 height 8
click at [160, 204] on div "Procedures" at bounding box center [144, 202] width 92 height 9
click at [227, 172] on div "Select Item" at bounding box center [252, 172] width 120 height 10
click at [324, 170] on div "Select Diagnosis" at bounding box center [332, 171] width 30 height 5
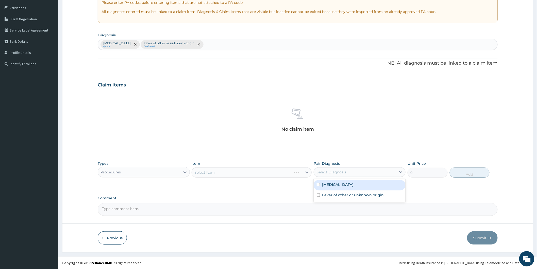
click at [331, 182] on label "[MEDICAL_DATA]" at bounding box center [337, 184] width 31 height 5
checkbox input "true"
click at [333, 197] on div "Fever of other or unknown origin" at bounding box center [360, 195] width 92 height 10
checkbox input "true"
click at [282, 173] on div "Select Item" at bounding box center [252, 172] width 120 height 10
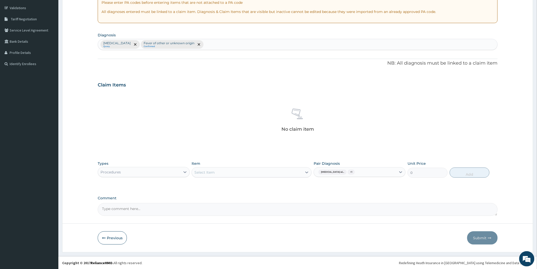
click at [282, 172] on div "Select Item" at bounding box center [247, 172] width 110 height 8
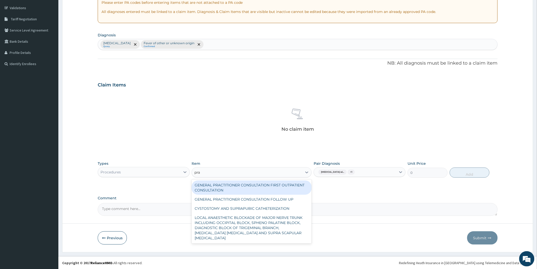
type input "prac"
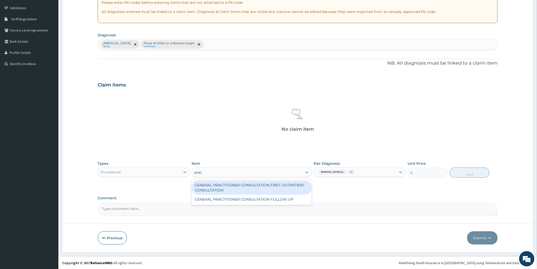
drag, startPoint x: 286, startPoint y: 188, endPoint x: 360, endPoint y: 184, distance: 74.3
click at [286, 188] on div "GENERAL PRACTITIONER CONSULTATION FIRST OUTPATIENT CONSULTATION" at bounding box center [252, 187] width 120 height 14
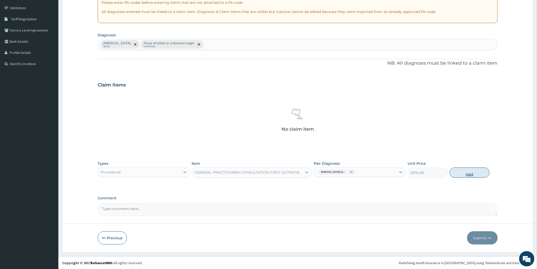
click at [469, 172] on button "Add" at bounding box center [470, 172] width 40 height 10
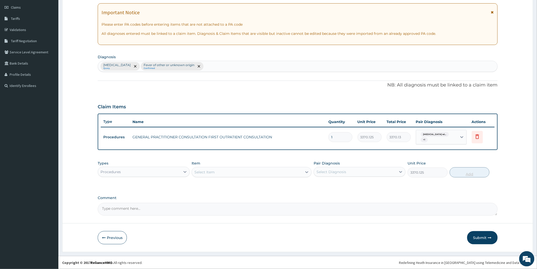
type input "0"
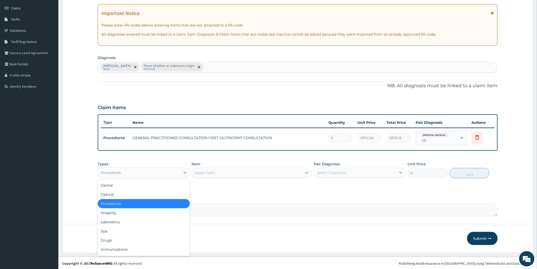
click at [180, 174] on div "Procedures" at bounding box center [139, 172] width 82 height 8
click at [136, 238] on div "Drugs" at bounding box center [144, 239] width 92 height 9
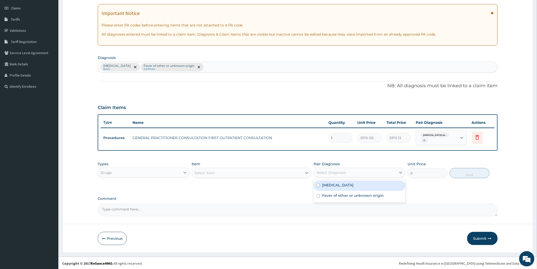
click at [349, 172] on div "Select Diagnosis" at bounding box center [355, 172] width 82 height 8
click at [347, 186] on label "[MEDICAL_DATA]" at bounding box center [337, 184] width 31 height 5
checkbox input "true"
click at [274, 173] on div "Select Item" at bounding box center [247, 173] width 110 height 8
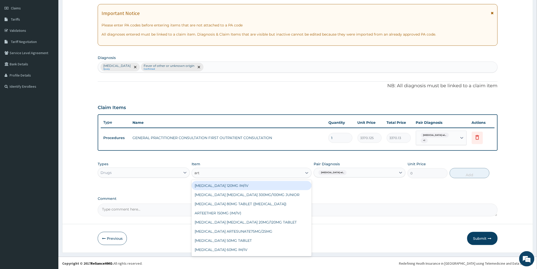
type input "arte"
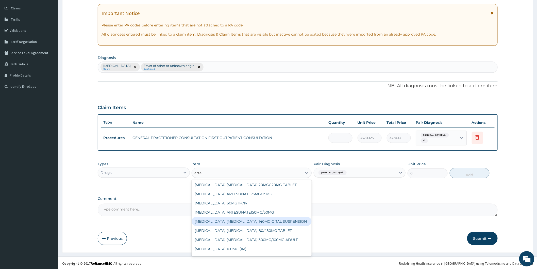
scroll to position [36, 0]
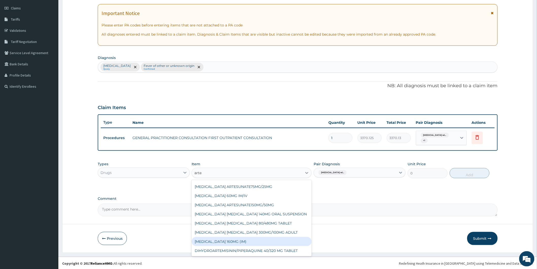
click at [232, 239] on div "[MEDICAL_DATA] 160MG (IM)" at bounding box center [252, 241] width 120 height 9
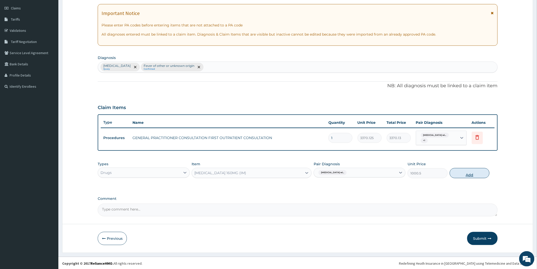
click at [459, 174] on button "Add" at bounding box center [470, 173] width 40 height 10
type input "0"
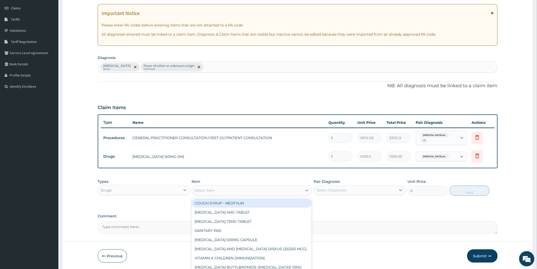
click at [239, 190] on div "Select Item" at bounding box center [247, 190] width 110 height 8
type input "para"
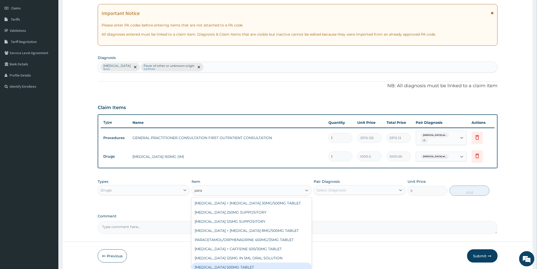
click at [276, 264] on div "[MEDICAL_DATA] 500MG TABLET" at bounding box center [252, 266] width 120 height 9
type input "30"
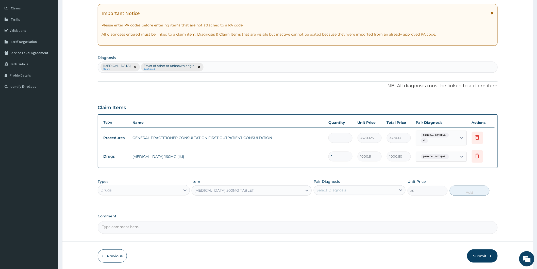
drag, startPoint x: 343, startPoint y: 180, endPoint x: 342, endPoint y: 185, distance: 5.4
click at [342, 182] on div "Pair Diagnosis Select Diagnosis" at bounding box center [360, 187] width 92 height 17
click at [340, 191] on div "Select Diagnosis" at bounding box center [332, 189] width 30 height 5
click at [342, 202] on label "[MEDICAL_DATA]" at bounding box center [337, 202] width 31 height 5
checkbox input "true"
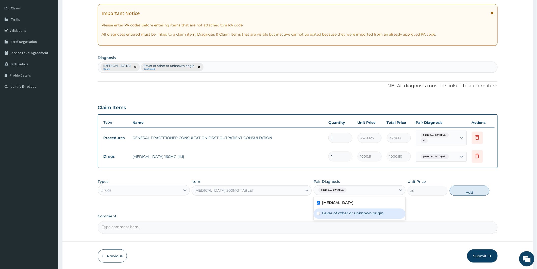
drag, startPoint x: 349, startPoint y: 219, endPoint x: 351, endPoint y: 218, distance: 2.6
click at [350, 215] on label "Fever of other or unknown origin" at bounding box center [353, 212] width 62 height 5
checkbox input "true"
click at [470, 188] on button "Add" at bounding box center [470, 190] width 40 height 10
type input "0"
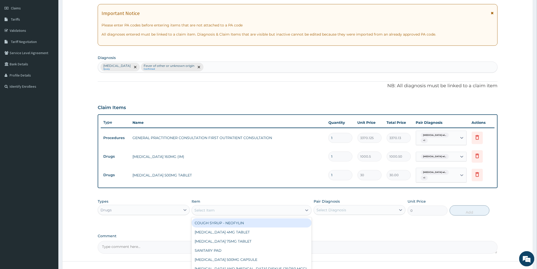
click at [209, 210] on div "Select Item" at bounding box center [205, 210] width 20 height 5
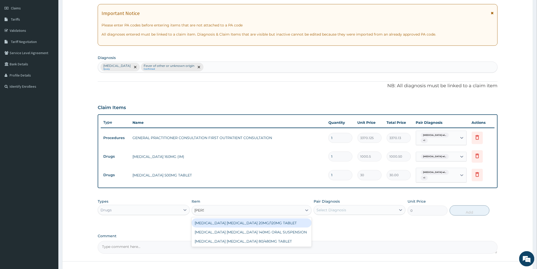
type input "lume"
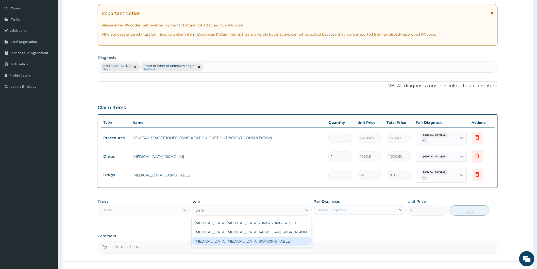
click at [257, 242] on div "[MEDICAL_DATA] [MEDICAL_DATA] 80/480MG TABLET" at bounding box center [252, 240] width 120 height 9
type input "450"
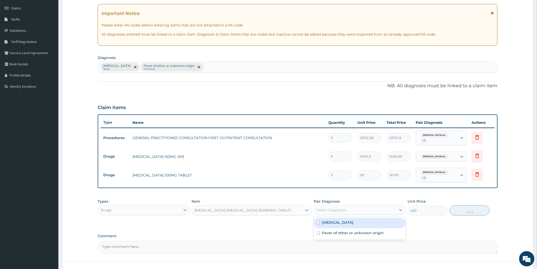
click at [347, 212] on div "Select Diagnosis" at bounding box center [355, 210] width 82 height 8
click at [345, 221] on label "[MEDICAL_DATA]" at bounding box center [337, 222] width 31 height 5
checkbox input "true"
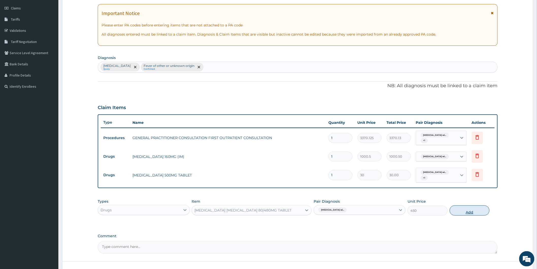
click at [459, 212] on button "Add" at bounding box center [470, 210] width 40 height 10
type input "0"
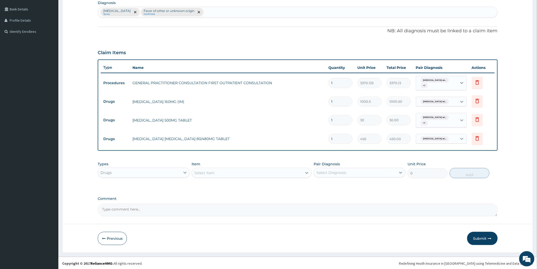
scroll to position [125, 0]
type input "0.00"
type input "6"
type input "2700.00"
type input "6"
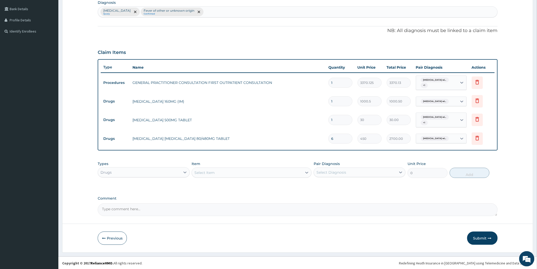
click at [338, 121] on input "1" at bounding box center [341, 120] width 24 height 10
type input "18"
type input "540.00"
type input "18"
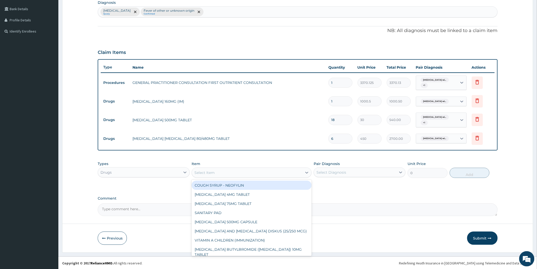
click at [227, 171] on div "Select Item" at bounding box center [247, 172] width 110 height 8
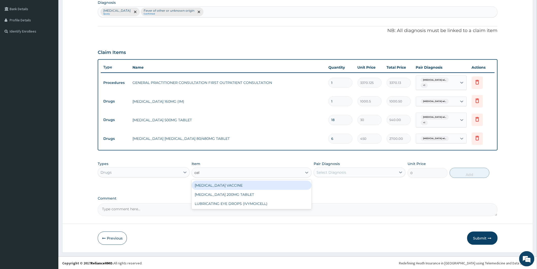
type input "cele"
drag, startPoint x: 241, startPoint y: 182, endPoint x: 243, endPoint y: 179, distance: 3.6
click at [242, 182] on div "[MEDICAL_DATA] 200MG TABLET" at bounding box center [252, 185] width 120 height 9
type input "270"
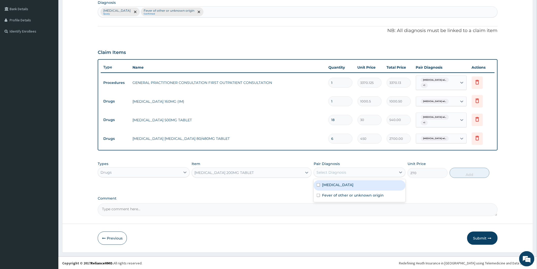
click at [375, 173] on div "Select Diagnosis" at bounding box center [355, 172] width 82 height 8
click at [354, 185] on label "[MEDICAL_DATA]" at bounding box center [337, 184] width 31 height 5
checkbox input "true"
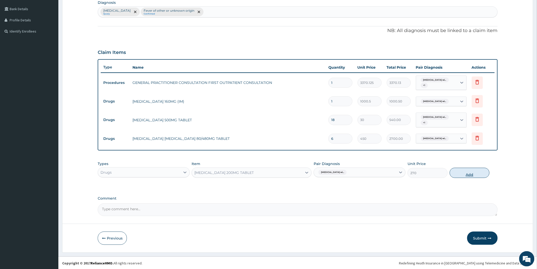
click at [466, 175] on button "Add" at bounding box center [470, 173] width 40 height 10
type input "0"
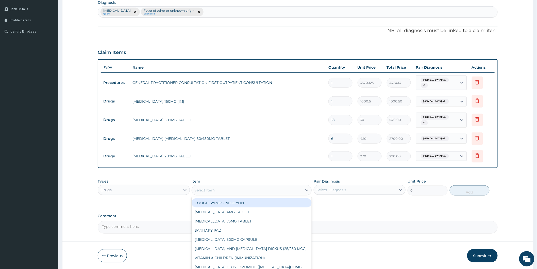
click at [273, 190] on div "Select Item" at bounding box center [247, 190] width 110 height 8
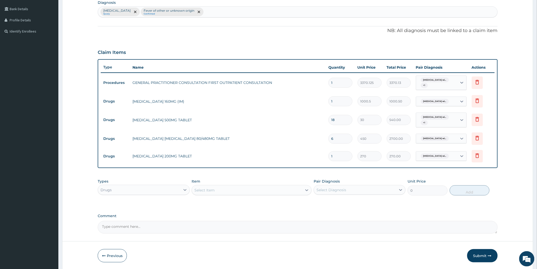
click at [343, 157] on input "1" at bounding box center [341, 156] width 24 height 10
type input "0.00"
type input "3"
type input "810.00"
type input "3"
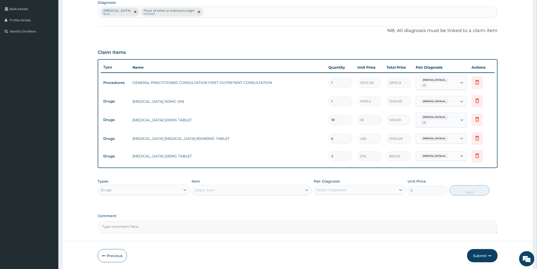
click at [265, 190] on div "Select Item" at bounding box center [247, 190] width 110 height 8
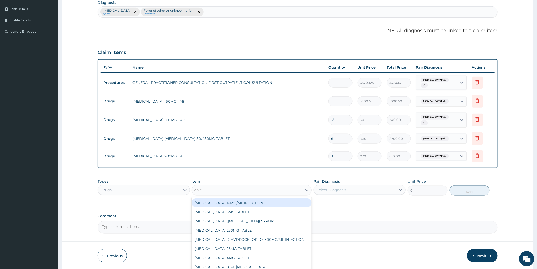
type input "chlor"
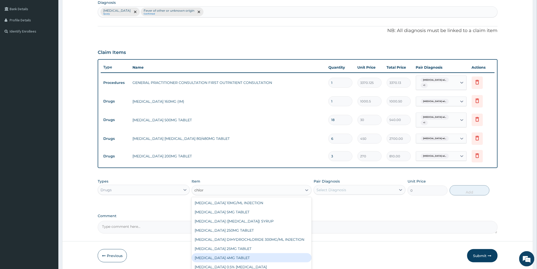
click at [276, 255] on div "[MEDICAL_DATA] 4MG TABLET" at bounding box center [252, 257] width 120 height 9
type input "60"
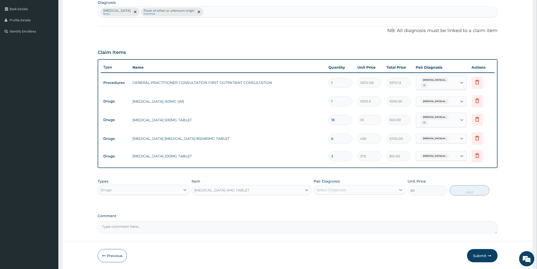
click at [377, 187] on div "Select Diagnosis" at bounding box center [355, 190] width 82 height 8
drag, startPoint x: 374, startPoint y: 201, endPoint x: 370, endPoint y: 207, distance: 7.8
click at [354, 201] on label "[MEDICAL_DATA]" at bounding box center [337, 202] width 31 height 5
checkbox input "true"
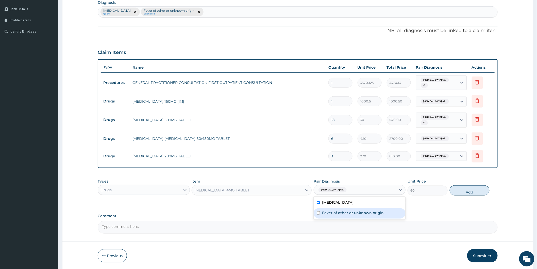
click at [363, 215] on label "Fever of other or unknown origin" at bounding box center [353, 212] width 62 height 5
checkbox input "true"
click at [476, 188] on button "Add" at bounding box center [470, 190] width 40 height 10
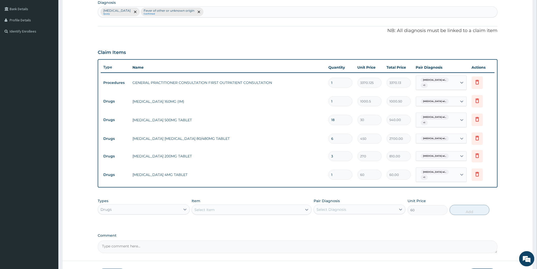
type input "0"
type input "0.00"
type input "3"
type input "180.00"
type input "3"
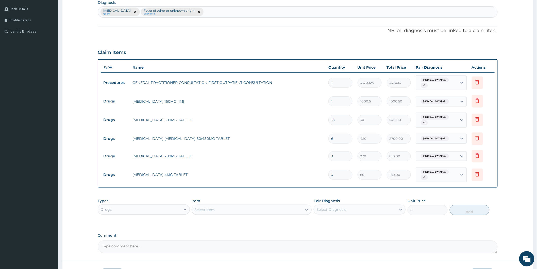
click at [341, 102] on input "1" at bounding box center [341, 101] width 24 height 10
type input "0.00"
type input "3"
type input "3001.50"
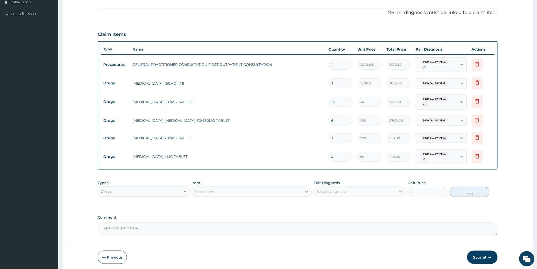
scroll to position [162, 0]
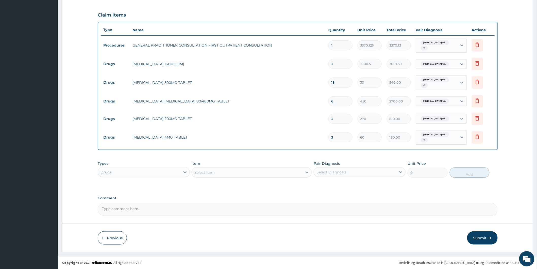
type input "3"
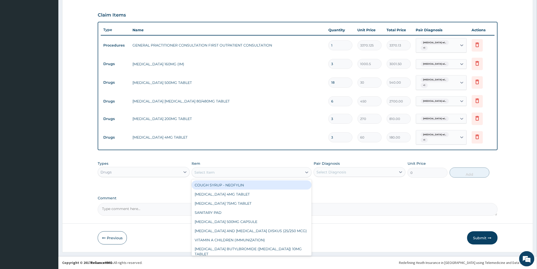
click at [252, 173] on div "Select Item" at bounding box center [247, 172] width 110 height 8
type input "syri"
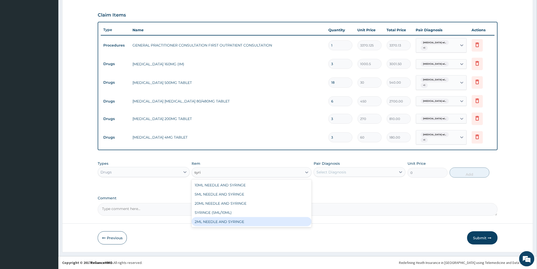
click at [256, 219] on div "2ML NEEDLE AND SYRINGE" at bounding box center [252, 221] width 120 height 9
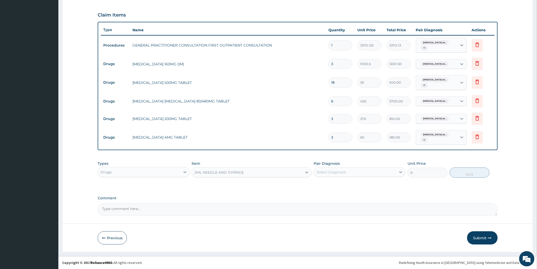
type input "108"
click at [325, 174] on div "Select Diagnosis" at bounding box center [355, 172] width 82 height 8
click at [331, 184] on label "[MEDICAL_DATA]" at bounding box center [337, 184] width 31 height 5
checkbox input "true"
click at [462, 173] on button "Add" at bounding box center [470, 172] width 40 height 10
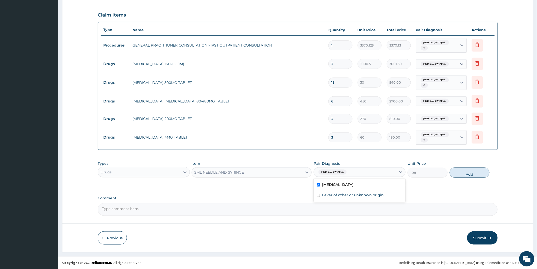
type input "0"
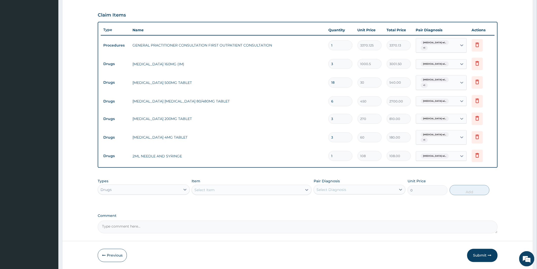
click at [176, 191] on div "Drugs" at bounding box center [139, 189] width 82 height 8
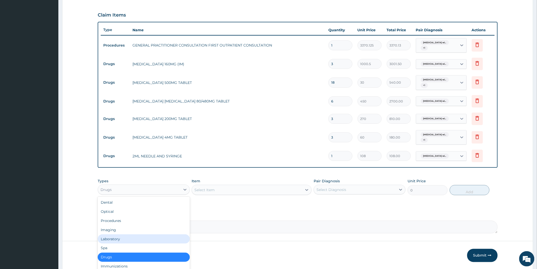
click at [147, 238] on div "Laboratory" at bounding box center [144, 238] width 92 height 9
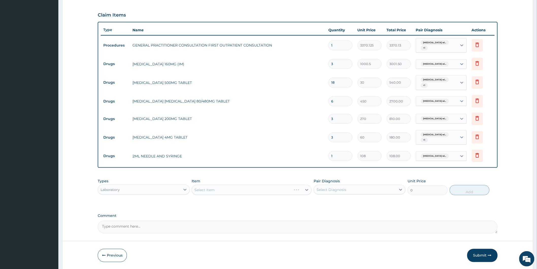
click at [337, 189] on div "Select Diagnosis" at bounding box center [332, 189] width 30 height 5
click at [342, 201] on label "[MEDICAL_DATA]" at bounding box center [337, 201] width 31 height 5
checkbox input "true"
click at [273, 192] on div "Select Item" at bounding box center [252, 190] width 120 height 10
click at [274, 192] on div "Select Item" at bounding box center [247, 190] width 110 height 8
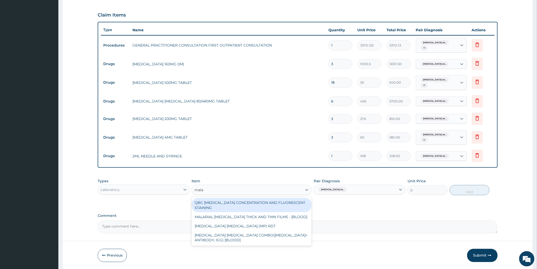
type input "malar"
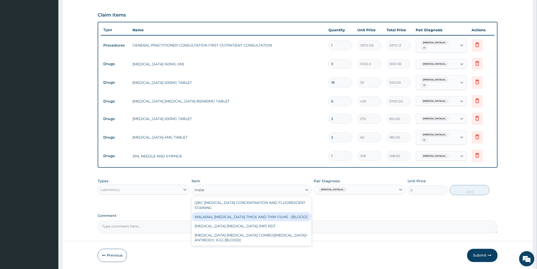
drag, startPoint x: 272, startPoint y: 216, endPoint x: 327, endPoint y: 206, distance: 55.5
click at [274, 215] on div "MALARIAL PARASITE THICK AND THIN FILMS - [BLOOD]" at bounding box center [252, 216] width 120 height 9
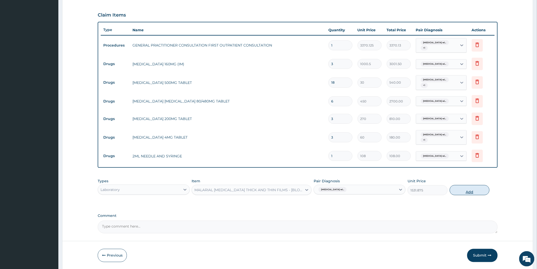
click at [468, 191] on button "Add" at bounding box center [470, 190] width 40 height 10
type input "0"
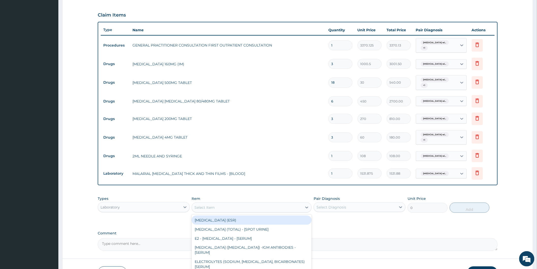
click at [218, 207] on div "Select Item" at bounding box center [247, 207] width 110 height 8
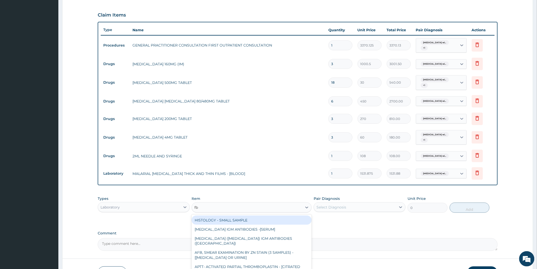
type input "fbc"
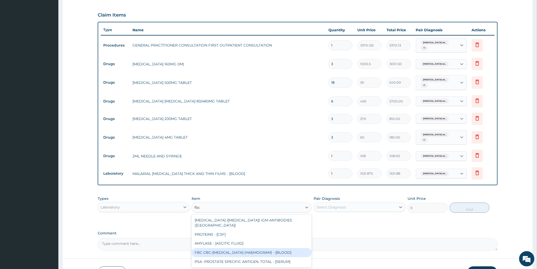
click at [228, 248] on div "FBC CBC-COMPLETE BLOOD COUNT (HAEMOGRAM) - [BLOOD]" at bounding box center [252, 252] width 120 height 9
type input "4085"
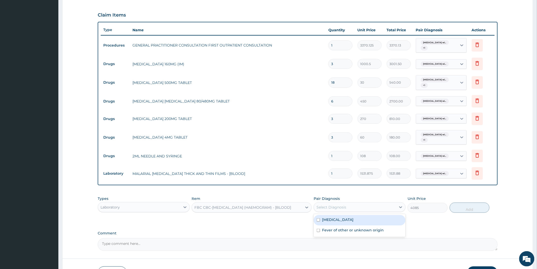
click at [374, 210] on div "Select Diagnosis" at bounding box center [355, 207] width 82 height 8
click at [354, 219] on label "[MEDICAL_DATA]" at bounding box center [337, 219] width 31 height 5
checkbox input "true"
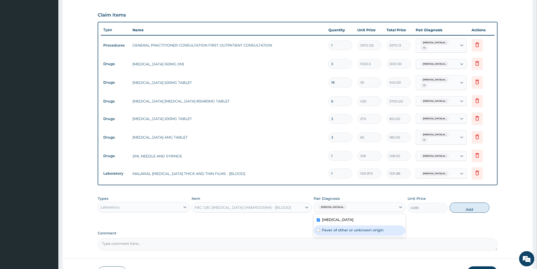
click at [368, 232] on label "Fever of other or unknown origin" at bounding box center [353, 229] width 62 height 5
checkbox input "true"
click at [471, 208] on button "Add" at bounding box center [470, 207] width 40 height 10
type input "0"
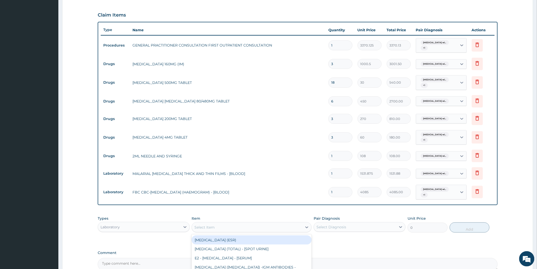
click at [265, 229] on div "Select Item" at bounding box center [247, 227] width 110 height 8
type input "r"
type input "hiv"
drag, startPoint x: 274, startPoint y: 242, endPoint x: 312, endPoint y: 236, distance: 38.1
click at [276, 241] on div "HIV 1 & 2 SCREENING - [SERUM]" at bounding box center [252, 239] width 120 height 9
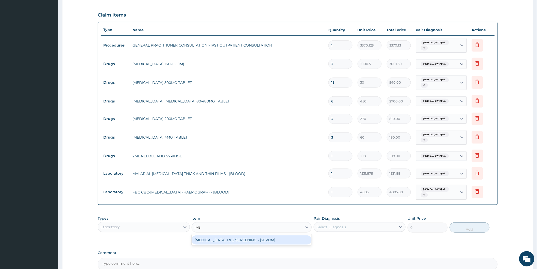
type input "2553.125"
click at [351, 229] on div "Select Diagnosis" at bounding box center [355, 227] width 82 height 8
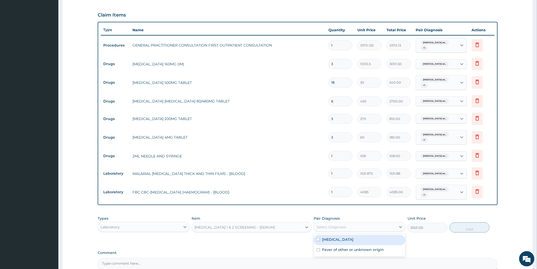
click at [343, 238] on label "[MEDICAL_DATA]" at bounding box center [337, 239] width 31 height 5
checkbox input "true"
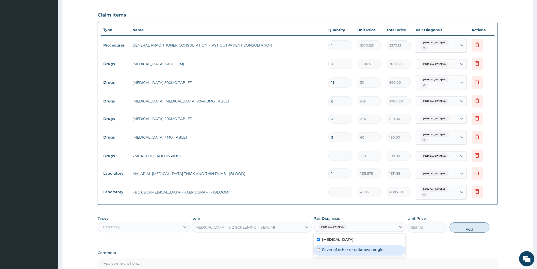
drag, startPoint x: 342, startPoint y: 257, endPoint x: 376, endPoint y: 245, distance: 36.1
click at [342, 252] on label "Fever of other or unknown origin" at bounding box center [353, 249] width 62 height 5
checkbox input "true"
click at [468, 227] on button "Add" at bounding box center [470, 227] width 40 height 10
type input "0"
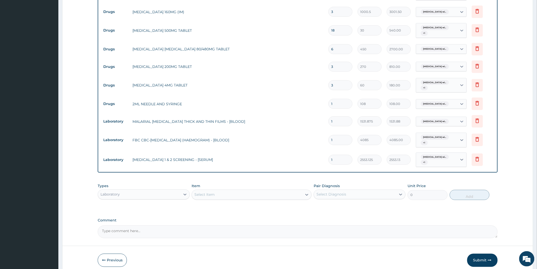
scroll to position [219, 0]
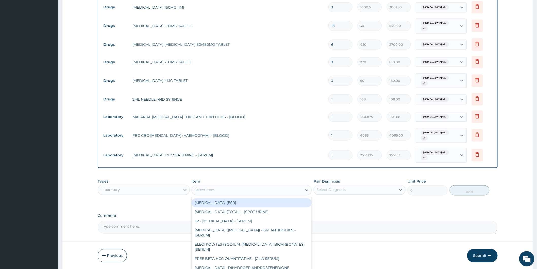
click at [289, 190] on div "Select Item" at bounding box center [247, 190] width 110 height 8
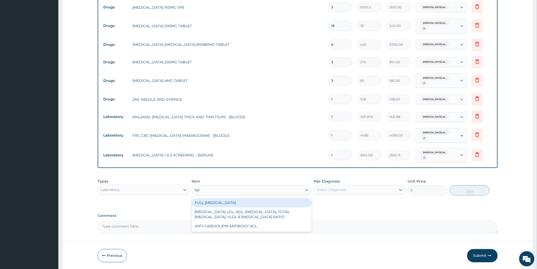
type input "lipid"
click at [265, 204] on div "FULL LIPID PROFILE" at bounding box center [252, 202] width 120 height 9
type input "8640"
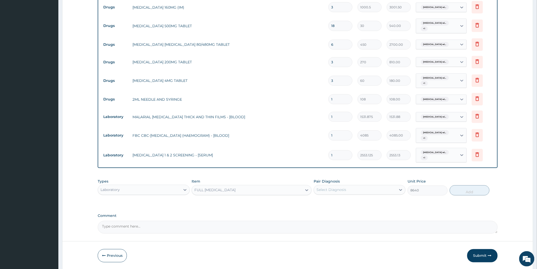
click at [342, 191] on div "Select Diagnosis" at bounding box center [332, 189] width 30 height 5
click at [342, 203] on label "[MEDICAL_DATA]" at bounding box center [337, 202] width 31 height 5
checkbox input "true"
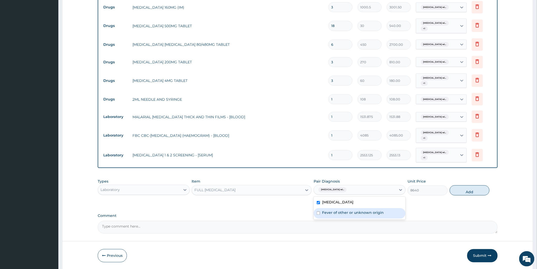
click at [334, 214] on div "Fever of other or unknown origin" at bounding box center [360, 213] width 92 height 10
checkbox input "true"
click at [468, 193] on button "Add" at bounding box center [470, 190] width 40 height 10
type input "0"
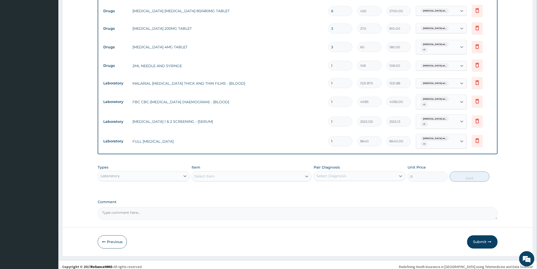
scroll to position [257, 0]
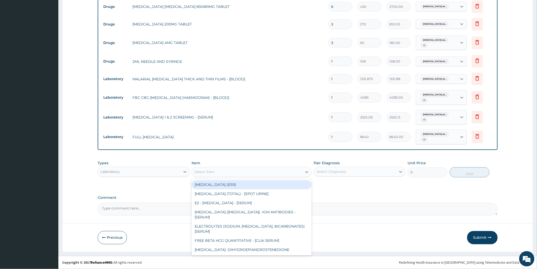
click at [265, 170] on div "Select Item" at bounding box center [247, 172] width 110 height 8
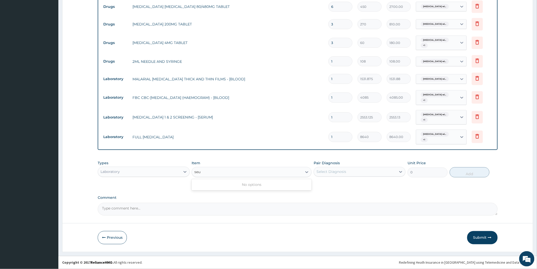
type input "se"
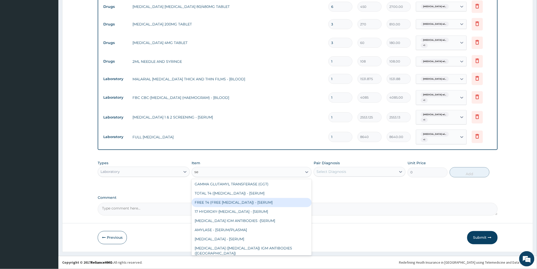
scroll to position [0, 0]
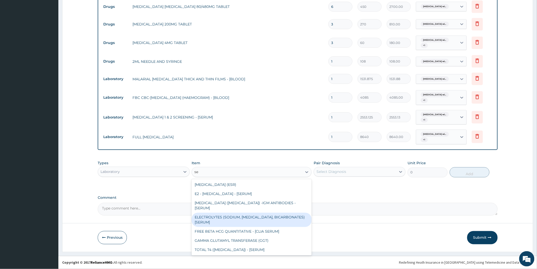
click at [259, 213] on div "ELECTROLYTES (SODIUM, POTASSIUM, CHLORIDE, BICARBONATES) [SERUM]" at bounding box center [252, 220] width 120 height 14
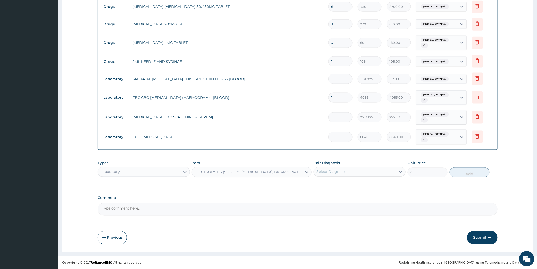
type input "3063.75"
click at [331, 173] on div "Select Diagnosis" at bounding box center [332, 171] width 30 height 5
click at [334, 187] on label "[MEDICAL_DATA]" at bounding box center [337, 184] width 31 height 5
checkbox input "true"
click at [337, 197] on label "Fever of other or unknown origin" at bounding box center [353, 194] width 62 height 5
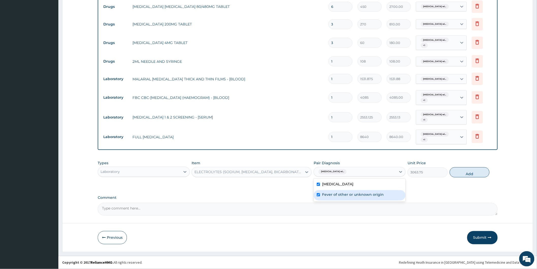
checkbox input "true"
click at [472, 173] on button "Add" at bounding box center [470, 172] width 40 height 10
type input "0"
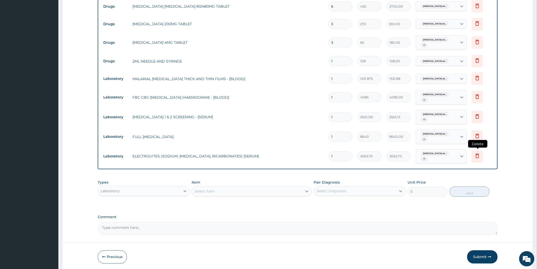
click at [476, 156] on icon at bounding box center [478, 156] width 6 height 6
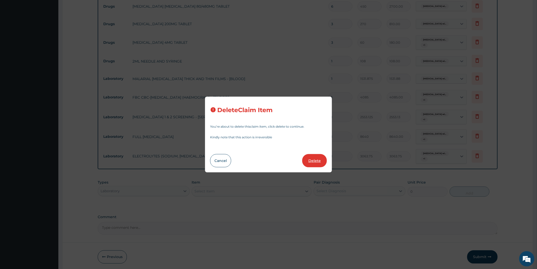
click at [315, 162] on button "Delete" at bounding box center [315, 160] width 25 height 13
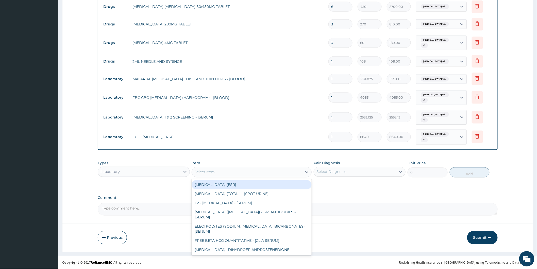
click at [259, 173] on div "Select Item" at bounding box center [247, 172] width 110 height 8
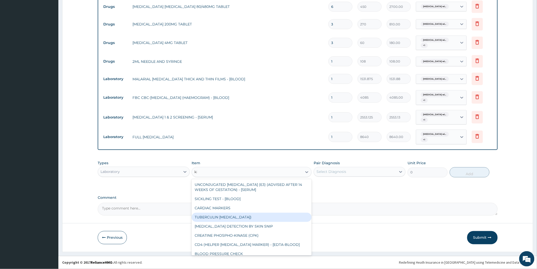
type input "k"
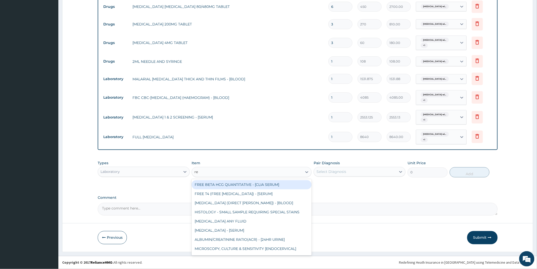
type input "ren"
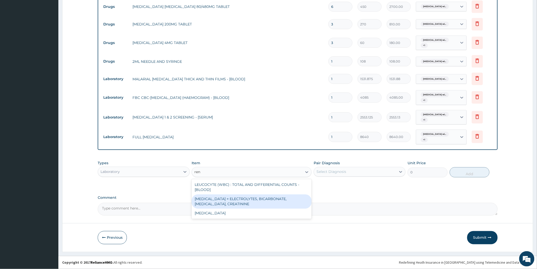
click at [266, 200] on div "RENAL FUNCTION TESTS = ELECTROLYTES, BICARBONATE, UREA, CREATININE" at bounding box center [252, 201] width 120 height 14
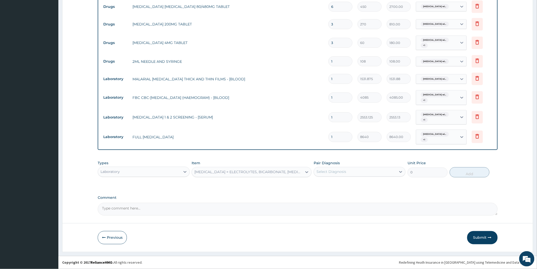
type input "4595.625"
click at [350, 173] on div "Select Diagnosis" at bounding box center [355, 172] width 82 height 8
drag, startPoint x: 350, startPoint y: 183, endPoint x: 345, endPoint y: 191, distance: 9.3
click at [350, 184] on label "[MEDICAL_DATA]" at bounding box center [337, 184] width 31 height 5
checkbox input "true"
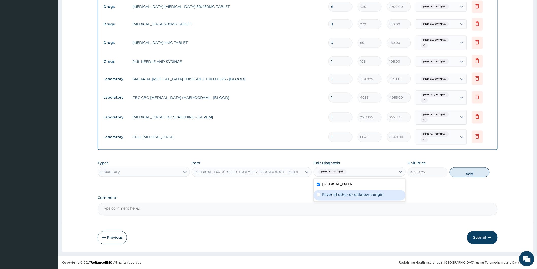
click at [336, 197] on label "Fever of other or unknown origin" at bounding box center [353, 194] width 62 height 5
checkbox input "true"
click at [463, 174] on button "Add" at bounding box center [470, 172] width 40 height 10
type input "0"
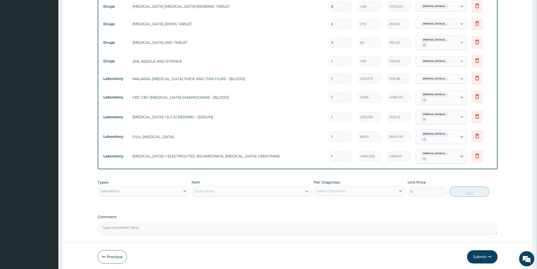
click at [343, 63] on input "1" at bounding box center [341, 61] width 24 height 10
type input "0.00"
type input "3"
type input "324.00"
type input "3"
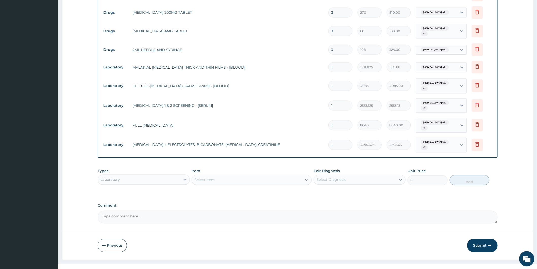
scroll to position [276, 0]
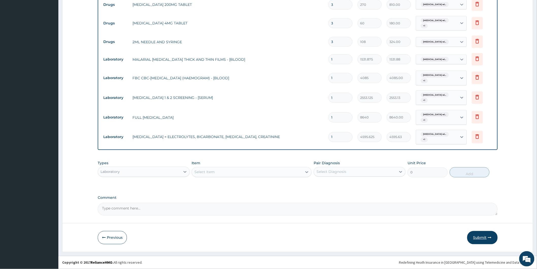
click at [485, 238] on button "Submit" at bounding box center [483, 237] width 30 height 13
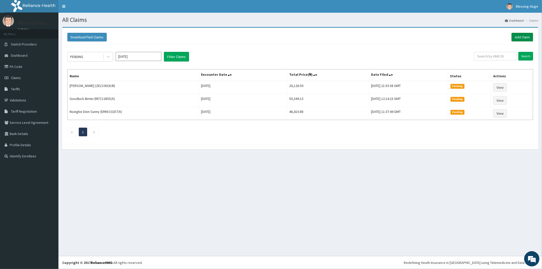
click at [522, 37] on link "Add Claim" at bounding box center [522, 37] width 22 height 9
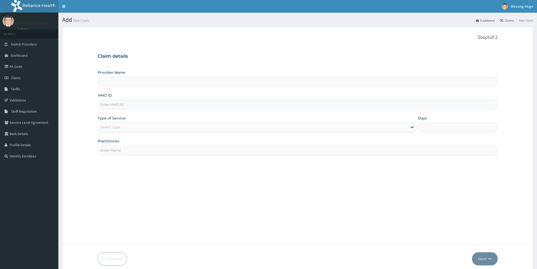
type input "Reliance Family Clinics (RFC) - [GEOGRAPHIC_DATA]"
click at [180, 105] on input "HMO ID" at bounding box center [298, 105] width 400 height 10
paste input "[PERSON_NAME]/10035/F"
type input "[PERSON_NAME]/10035/F"
type input "Reliance Family Clinics (RFC) - [GEOGRAPHIC_DATA]"
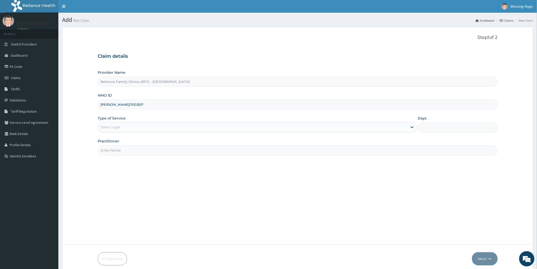
type input "[PERSON_NAME]/10035/F"
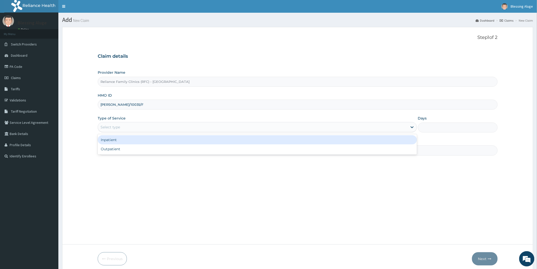
click at [182, 130] on div "Select type" at bounding box center [253, 127] width 310 height 8
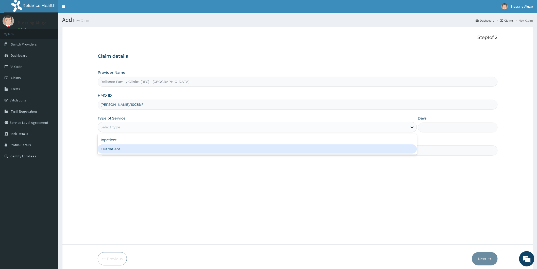
click at [175, 148] on div "Outpatient" at bounding box center [258, 148] width 320 height 9
type input "1"
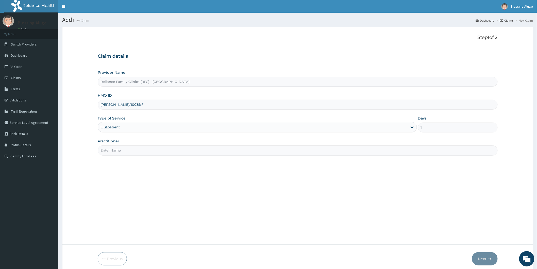
click at [169, 152] on input "Practitioner" at bounding box center [298, 150] width 400 height 10
type input "d"
type input "Dr [PERSON_NAME]"
click at [477, 258] on button "Next" at bounding box center [485, 258] width 26 height 13
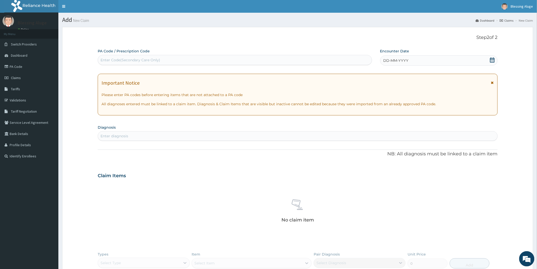
click at [453, 64] on div "DD-MM-YYYY" at bounding box center [439, 60] width 118 height 10
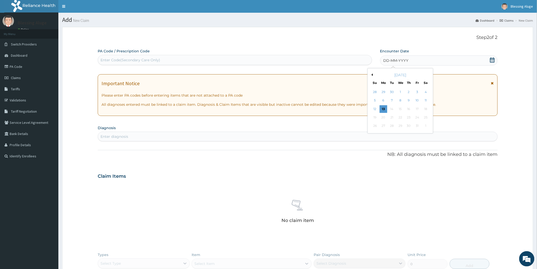
click at [373, 75] on div "[DATE]" at bounding box center [400, 74] width 61 height 5
click at [371, 74] on button "Previous Month" at bounding box center [372, 74] width 3 height 3
click at [416, 118] on div "26" at bounding box center [418, 118] width 8 height 8
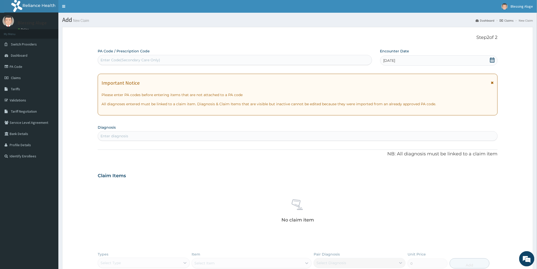
click at [286, 136] on div "Enter diagnosis" at bounding box center [298, 136] width 400 height 8
type input "[MEDICAL_DATA]"
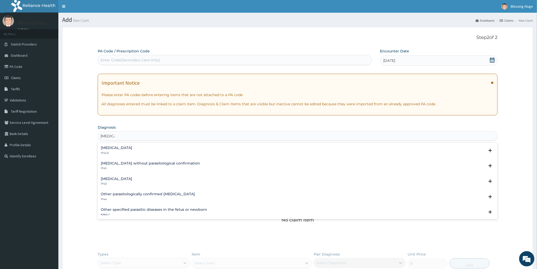
click at [132, 147] on h4 "[MEDICAL_DATA]" at bounding box center [116, 148] width 31 height 4
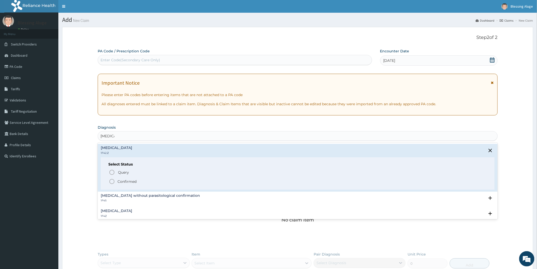
click at [112, 181] on icon "status option filled" at bounding box center [112, 181] width 6 height 6
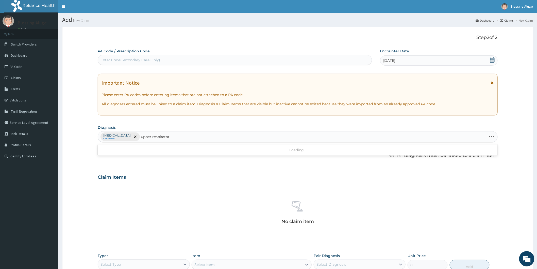
type input "upper respiratory"
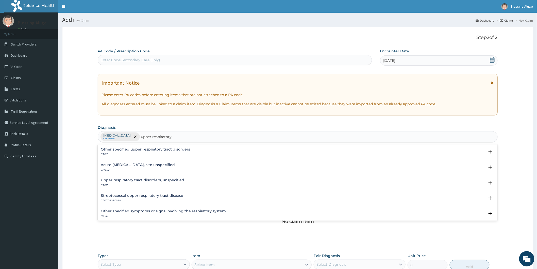
click at [152, 163] on h4 "Acute [MEDICAL_DATA], site unspecified" at bounding box center [138, 165] width 74 height 4
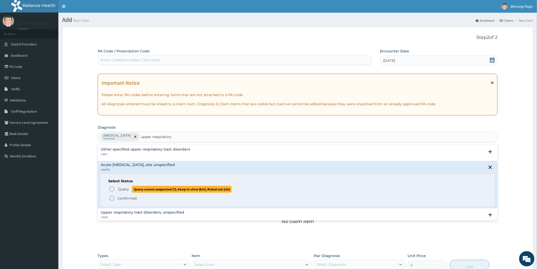
click at [111, 189] on icon "status option query" at bounding box center [112, 189] width 6 height 6
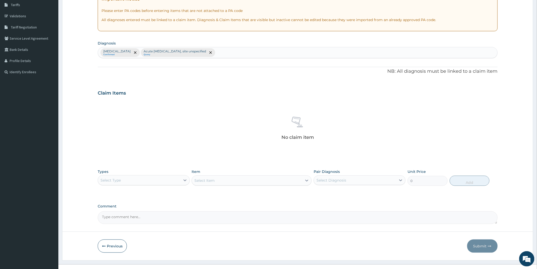
scroll to position [85, 0]
click at [151, 181] on div "Select Type" at bounding box center [139, 180] width 82 height 8
drag, startPoint x: 149, startPoint y: 207, endPoint x: 157, endPoint y: 204, distance: 8.9
click at [149, 207] on div "Procedures" at bounding box center [144, 210] width 92 height 9
click at [224, 182] on div "Select Item" at bounding box center [252, 180] width 120 height 10
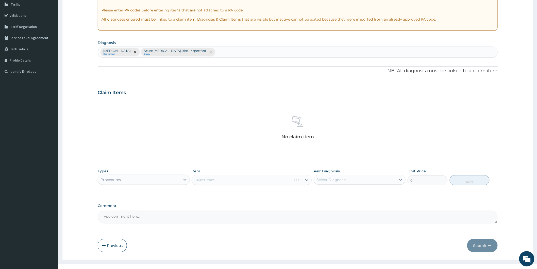
drag, startPoint x: 366, startPoint y: 185, endPoint x: 366, endPoint y: 181, distance: 4.1
click at [366, 183] on div "Types Procedures Item Select Item Pair Diagnosis Select Diagnosis Unit Price 0 …" at bounding box center [298, 177] width 400 height 22
click at [366, 181] on div "Select Diagnosis" at bounding box center [355, 180] width 82 height 8
click at [354, 192] on label "Plasmodium malariae malaria without complication" at bounding box center [337, 191] width 31 height 5
checkbox input "true"
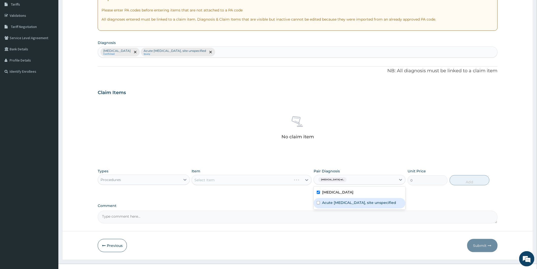
click at [367, 205] on label "Acute upper respiratory infection, site unspecified" at bounding box center [359, 202] width 74 height 5
checkbox input "true"
click at [283, 179] on div "Select Item" at bounding box center [252, 180] width 120 height 10
click at [283, 180] on div "Select Item" at bounding box center [252, 180] width 120 height 10
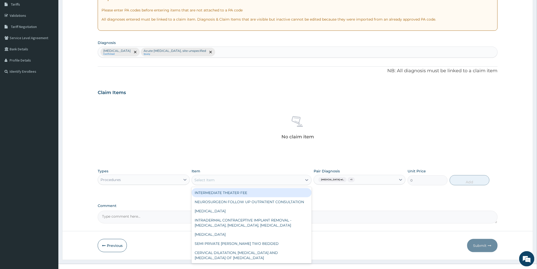
click at [282, 182] on div "Select Item" at bounding box center [247, 180] width 110 height 8
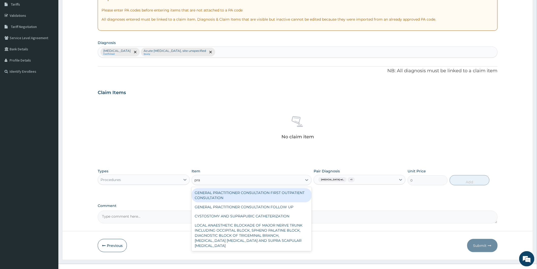
type input "prac"
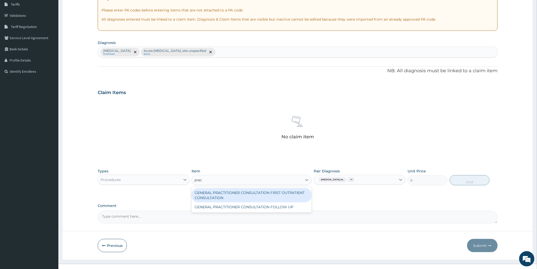
click at [284, 190] on div "GENERAL PRACTITIONER CONSULTATION FIRST OUTPATIENT CONSULTATION" at bounding box center [252, 195] width 120 height 14
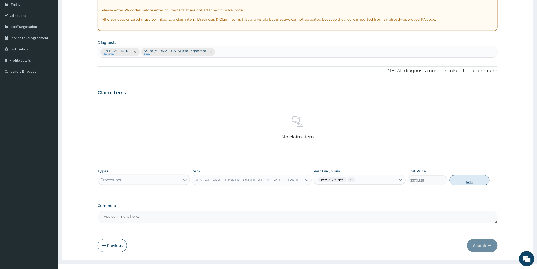
click at [454, 182] on button "Add" at bounding box center [470, 180] width 40 height 10
type input "0"
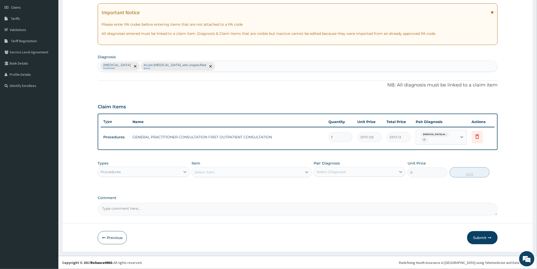
scroll to position [70, 0]
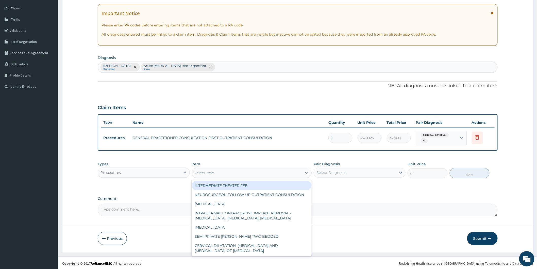
click at [245, 171] on div "Select Item" at bounding box center [247, 173] width 110 height 8
click at [181, 172] on div at bounding box center [185, 172] width 9 height 9
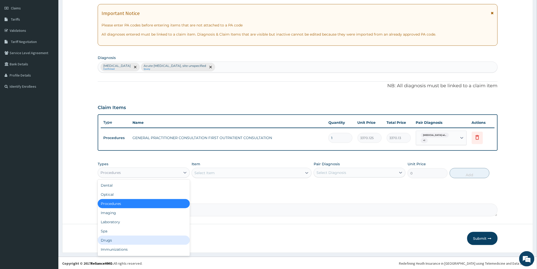
click at [143, 238] on div "Drugs" at bounding box center [144, 239] width 92 height 9
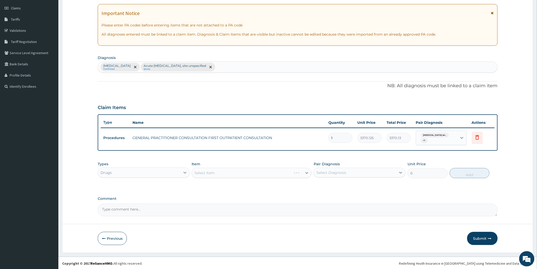
click at [220, 173] on div "Select Item" at bounding box center [252, 173] width 120 height 10
click at [334, 173] on div "Select Diagnosis" at bounding box center [332, 172] width 30 height 5
click at [337, 185] on label "Plasmodium malariae malaria without complication" at bounding box center [337, 184] width 31 height 5
checkbox input "true"
click at [275, 174] on div "Select Item" at bounding box center [247, 173] width 110 height 8
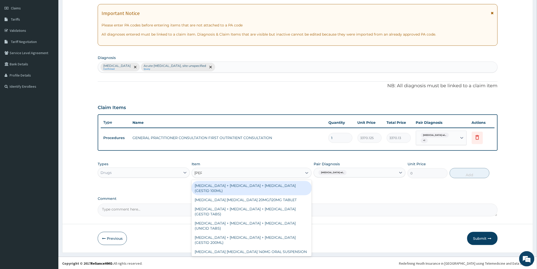
type input "lume"
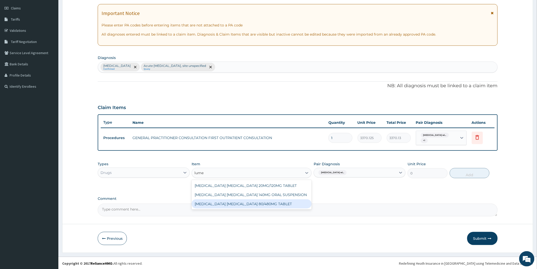
click at [284, 201] on div "ARTEMETHER LUMEFANTRINE 80/480MG TABLET" at bounding box center [252, 203] width 120 height 9
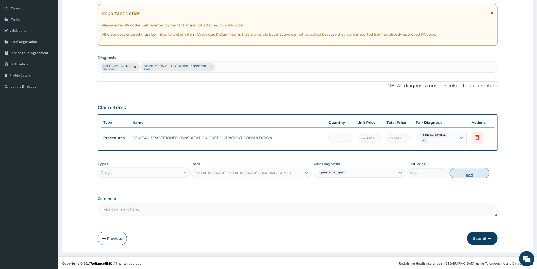
click at [466, 171] on button "Add" at bounding box center [470, 173] width 40 height 10
type input "0"
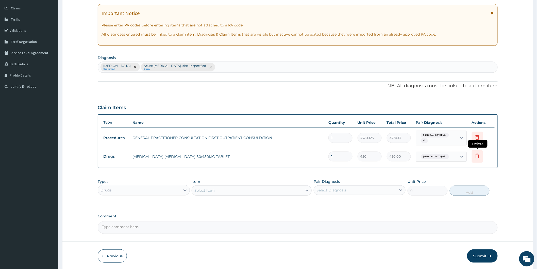
click at [479, 158] on icon at bounding box center [478, 156] width 6 height 6
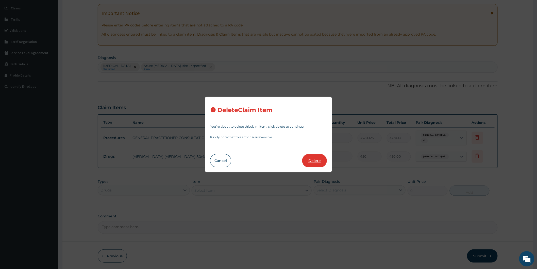
click at [311, 160] on button "Delete" at bounding box center [315, 160] width 25 height 13
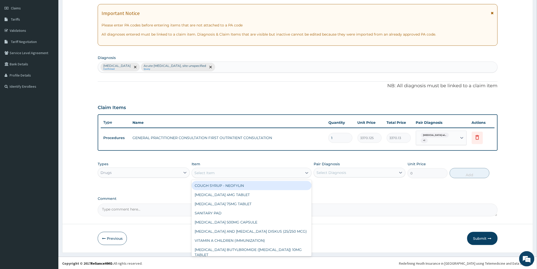
click at [297, 173] on div "Select Item" at bounding box center [247, 173] width 110 height 8
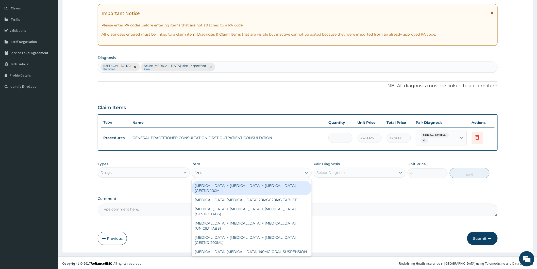
type input "lume"
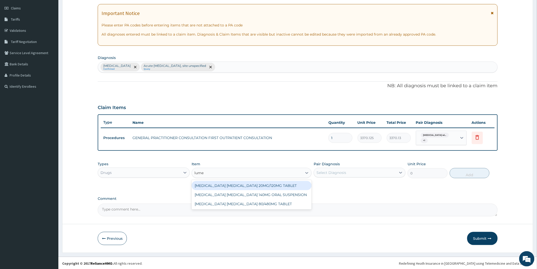
click at [291, 183] on div "ARTEMETHER LUMEFANTRINE 20MG/120MG TABLET" at bounding box center [252, 185] width 120 height 9
type input "100"
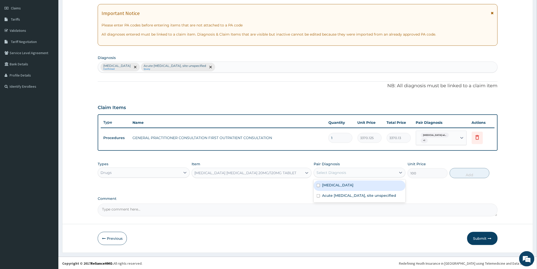
click at [375, 175] on div "Select Diagnosis" at bounding box center [360, 173] width 92 height 10
click at [354, 187] on label "Plasmodium malariae malaria without complication" at bounding box center [337, 184] width 31 height 5
checkbox input "true"
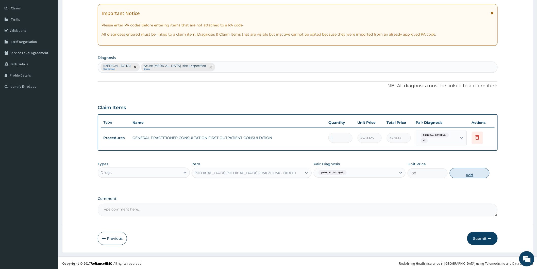
click at [466, 177] on button "Add" at bounding box center [470, 173] width 40 height 10
type input "0"
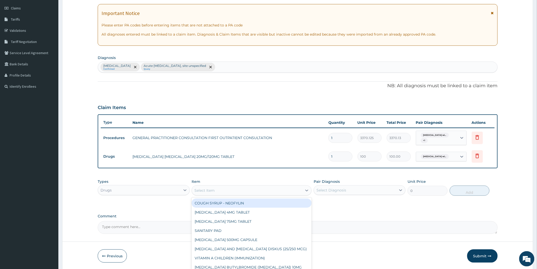
click at [244, 190] on div "Select Item" at bounding box center [247, 190] width 110 height 8
type input "amox"
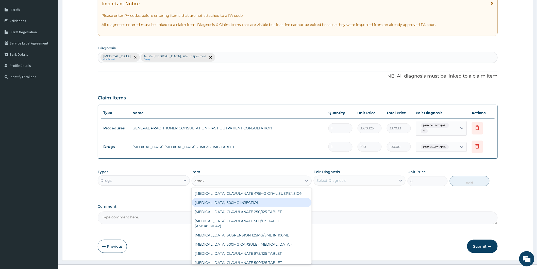
scroll to position [87, 0]
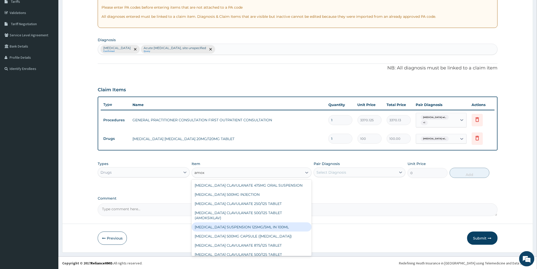
click at [265, 222] on div "AMOXICILLIN SUSPENSION 125MG/5ML IN 100ML" at bounding box center [252, 226] width 120 height 9
type input "2415"
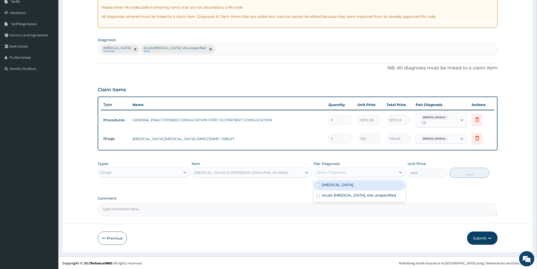
click at [362, 168] on div "Select Diagnosis" at bounding box center [360, 172] width 92 height 10
click at [354, 185] on label "Plasmodium malariae malaria without complication" at bounding box center [337, 184] width 31 height 5
checkbox input "true"
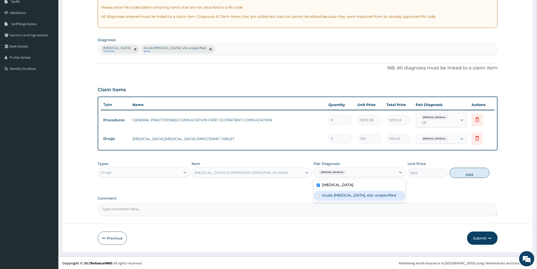
click at [358, 198] on label "Acute upper respiratory infection, site unspecified" at bounding box center [359, 195] width 74 height 5
checkbox input "true"
click at [354, 187] on label "Plasmodium malariae malaria without complication" at bounding box center [337, 184] width 31 height 5
checkbox input "false"
click at [465, 171] on button "Add" at bounding box center [470, 173] width 40 height 10
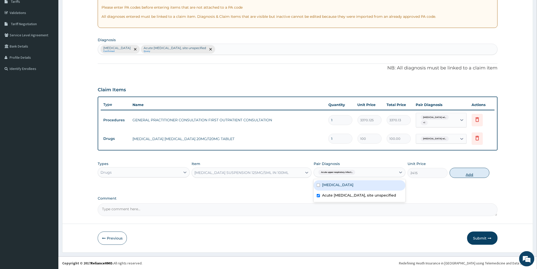
type input "0"
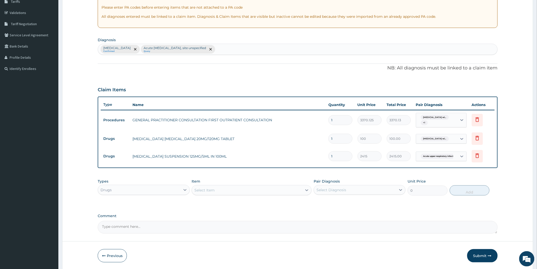
type input "0.00"
type input "6"
type input "14490.00"
type input "6"
click at [264, 191] on div "Select Item" at bounding box center [247, 190] width 110 height 8
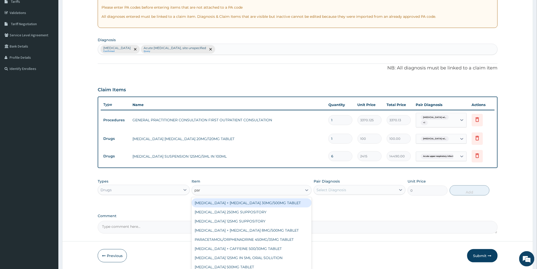
type input "para"
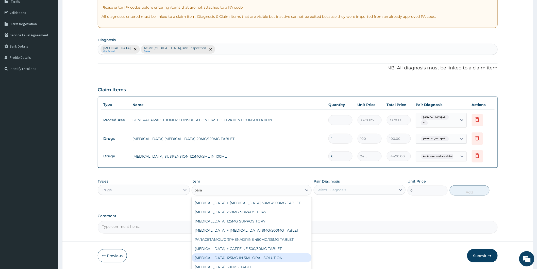
drag, startPoint x: 267, startPoint y: 255, endPoint x: 283, endPoint y: 250, distance: 17.4
click at [267, 255] on div "PARACETAMOL 125MG IN 5ML ORAL SOLUTION" at bounding box center [252, 257] width 120 height 9
type input "1032"
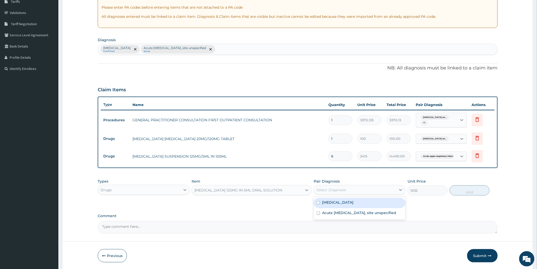
click at [348, 191] on div "Select Diagnosis" at bounding box center [355, 190] width 82 height 8
click at [346, 205] on label "Plasmodium malariae malaria without complication" at bounding box center [337, 202] width 31 height 5
checkbox input "true"
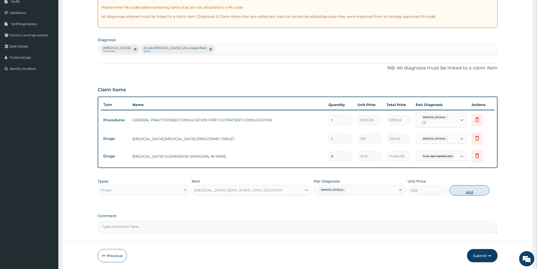
click at [462, 192] on button "Add" at bounding box center [470, 190] width 40 height 10
type input "0"
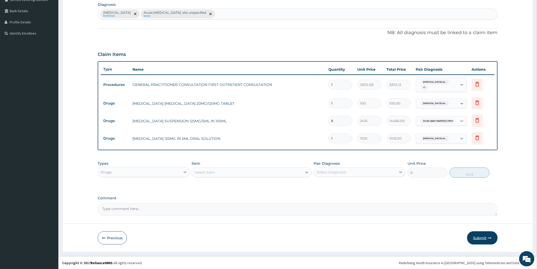
click at [484, 235] on button "Submit" at bounding box center [483, 237] width 30 height 13
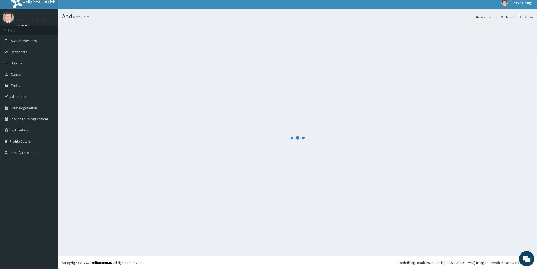
scroll to position [3, 0]
